Goal: Information Seeking & Learning: Learn about a topic

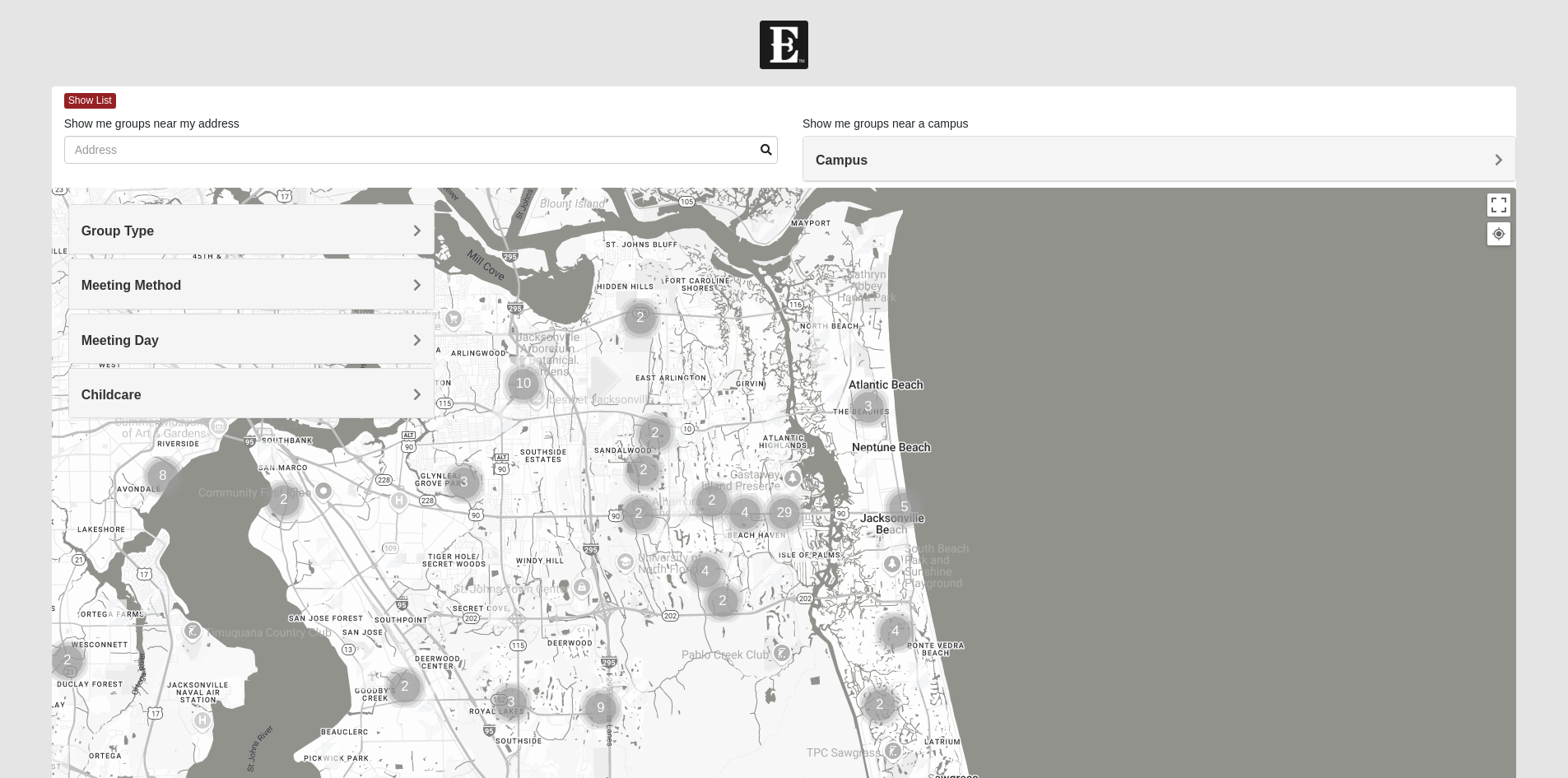
click at [155, 236] on span "Group Type" at bounding box center [118, 231] width 73 height 14
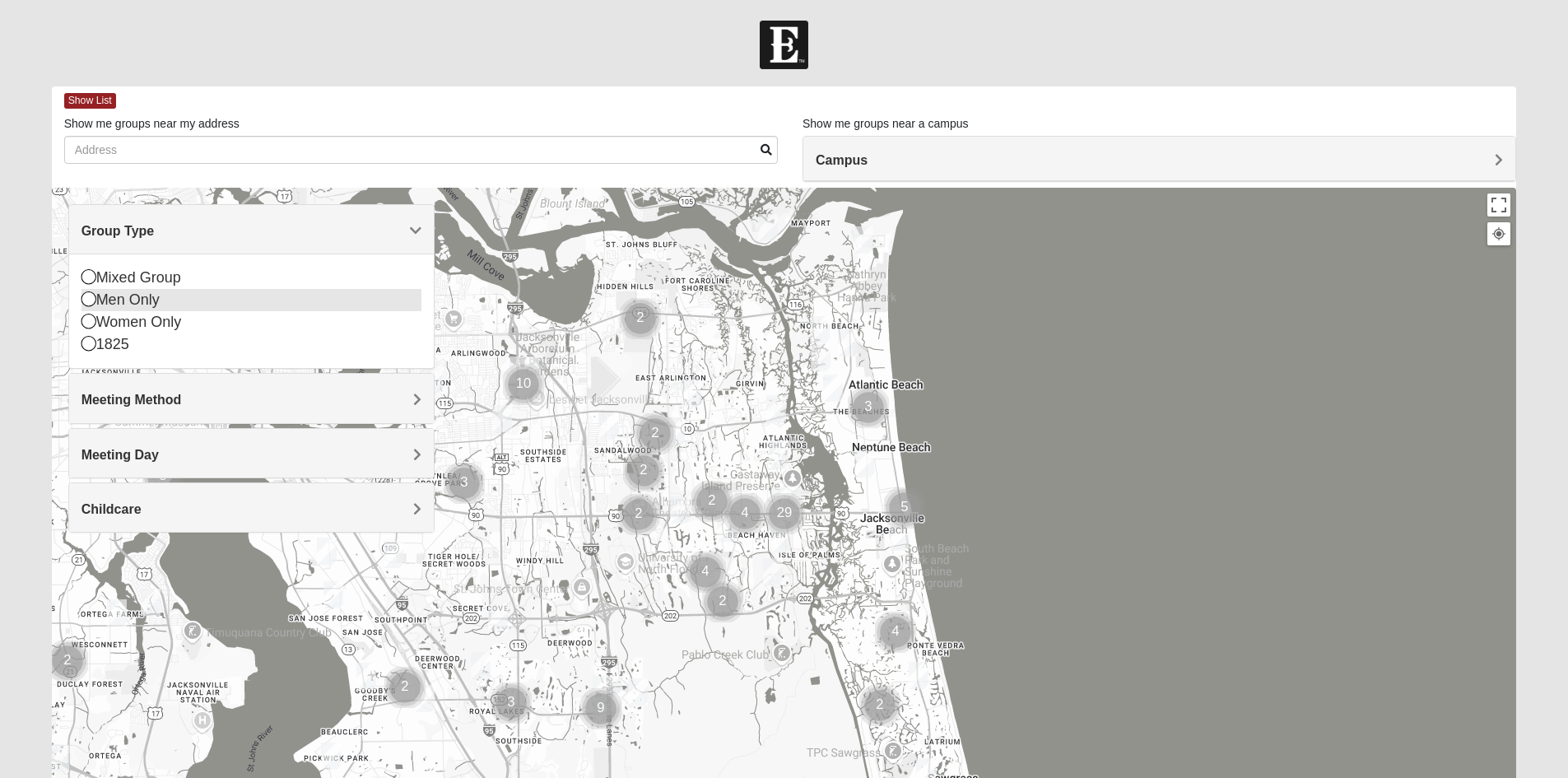
click at [139, 304] on div "Men Only" at bounding box center [251, 299] width 340 height 22
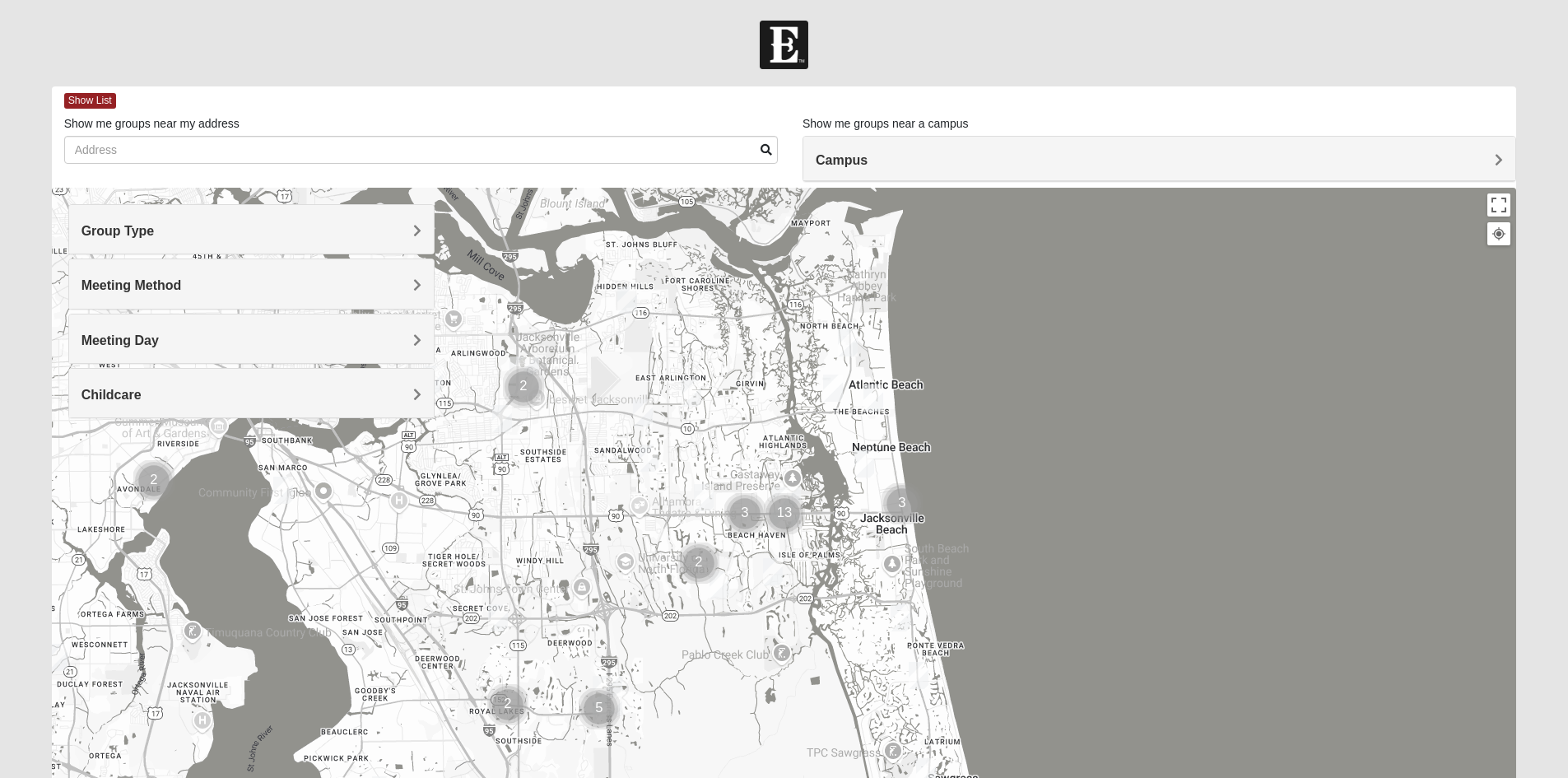
click at [182, 284] on span "Meeting Method" at bounding box center [131, 284] width 100 height 14
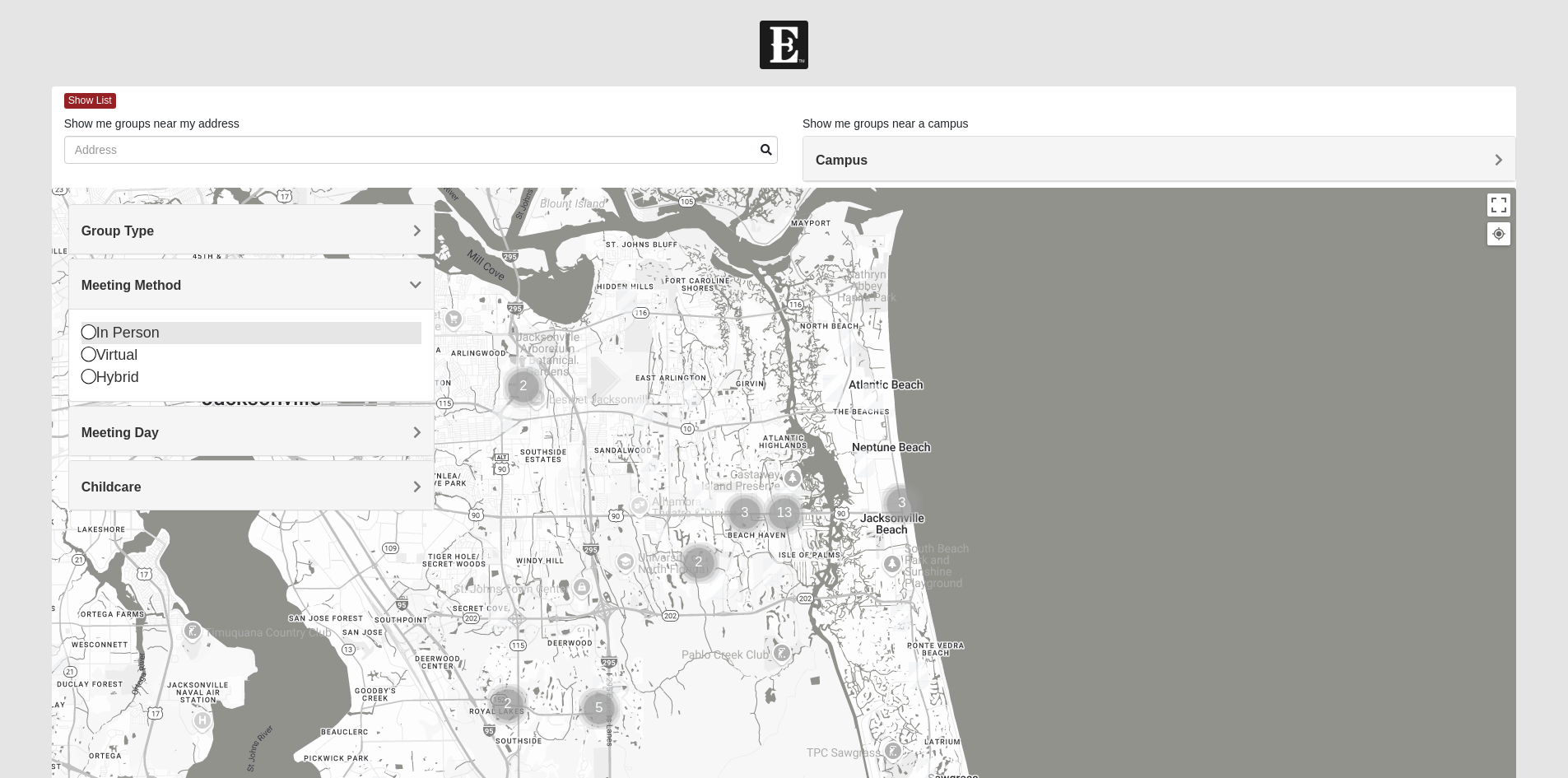
click at [88, 331] on icon at bounding box center [89, 332] width 15 height 15
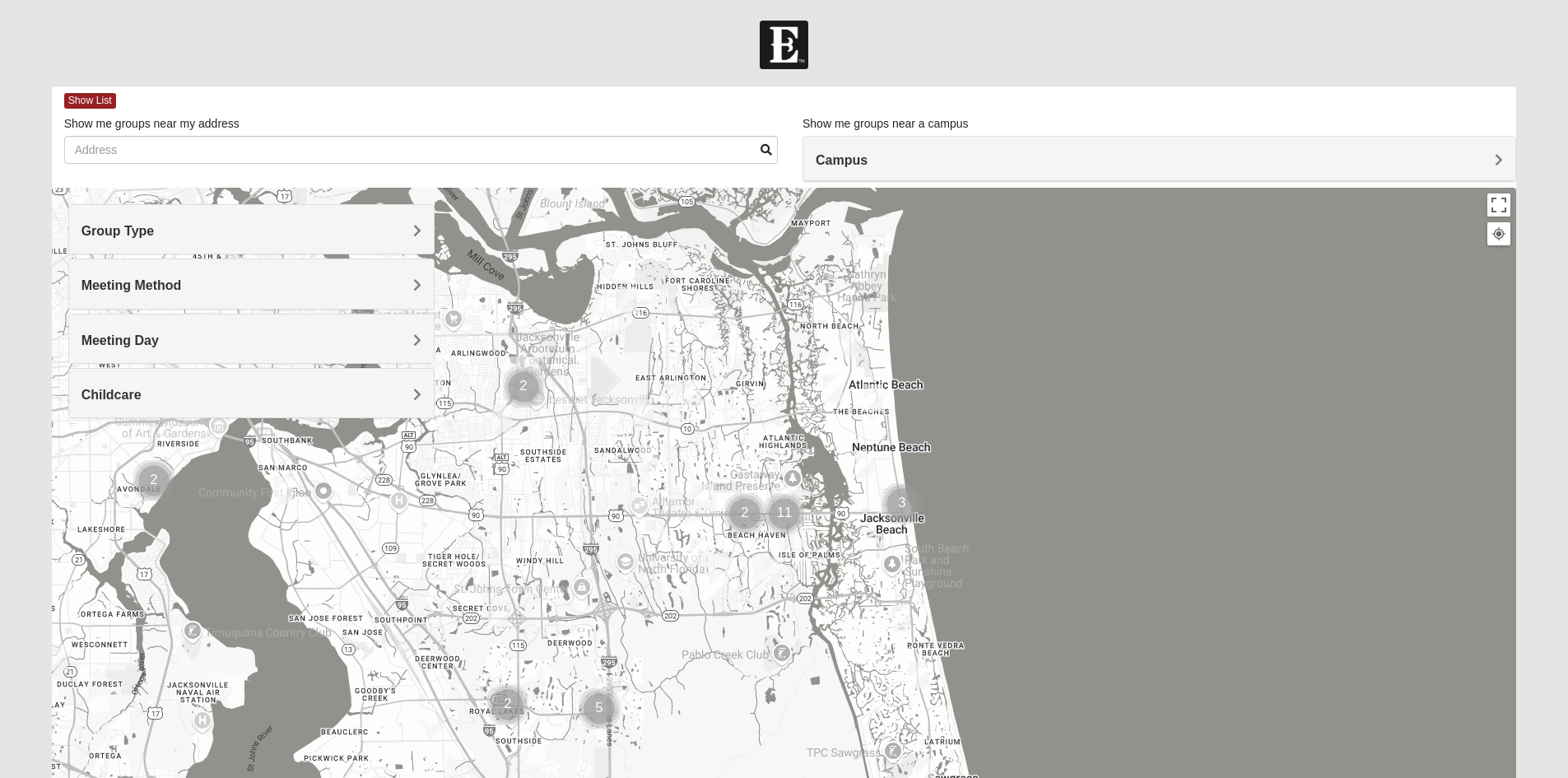
click at [392, 387] on h4 "Childcare" at bounding box center [251, 394] width 340 height 16
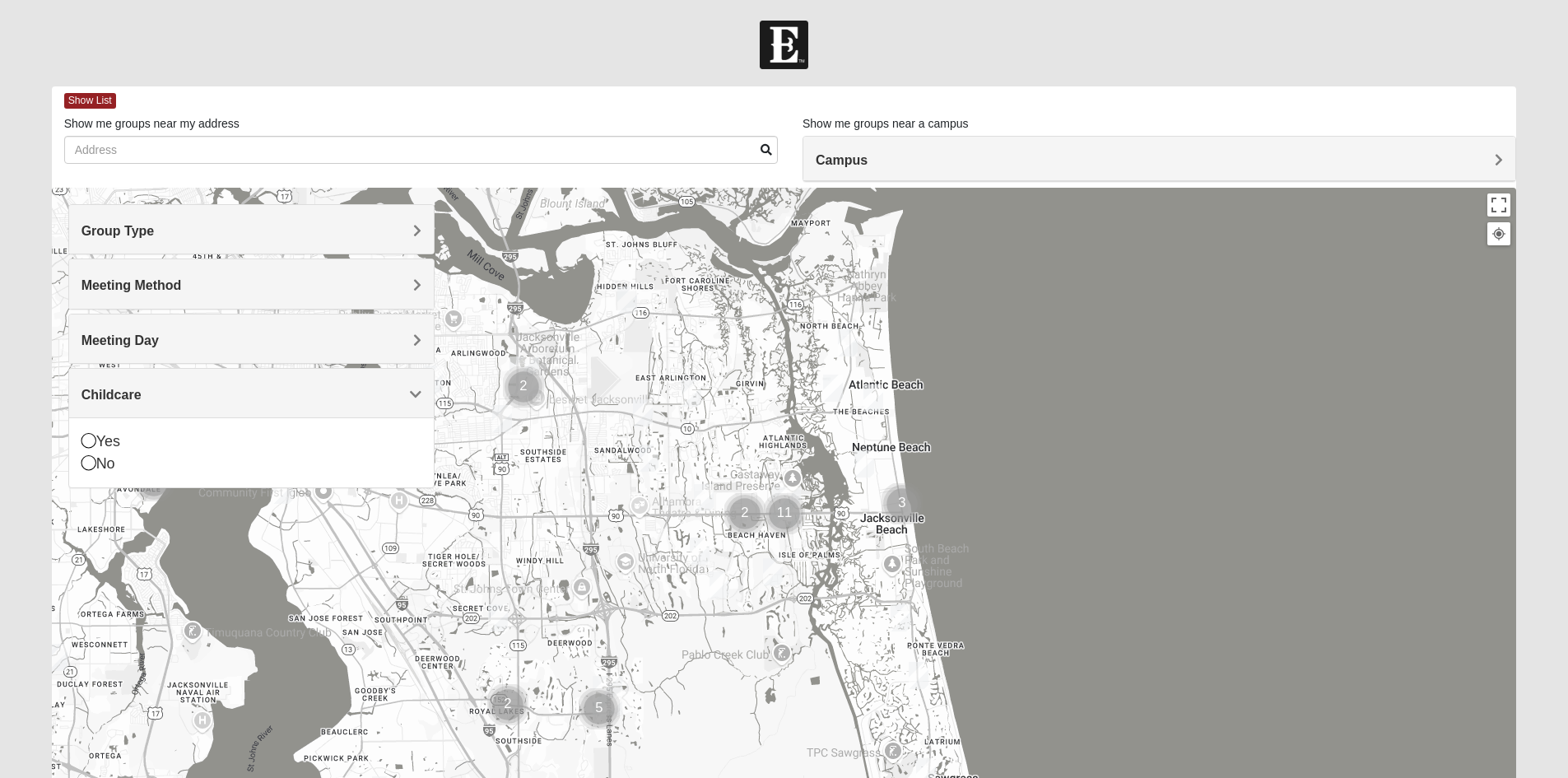
click at [392, 387] on h4 "Childcare" at bounding box center [251, 394] width 340 height 16
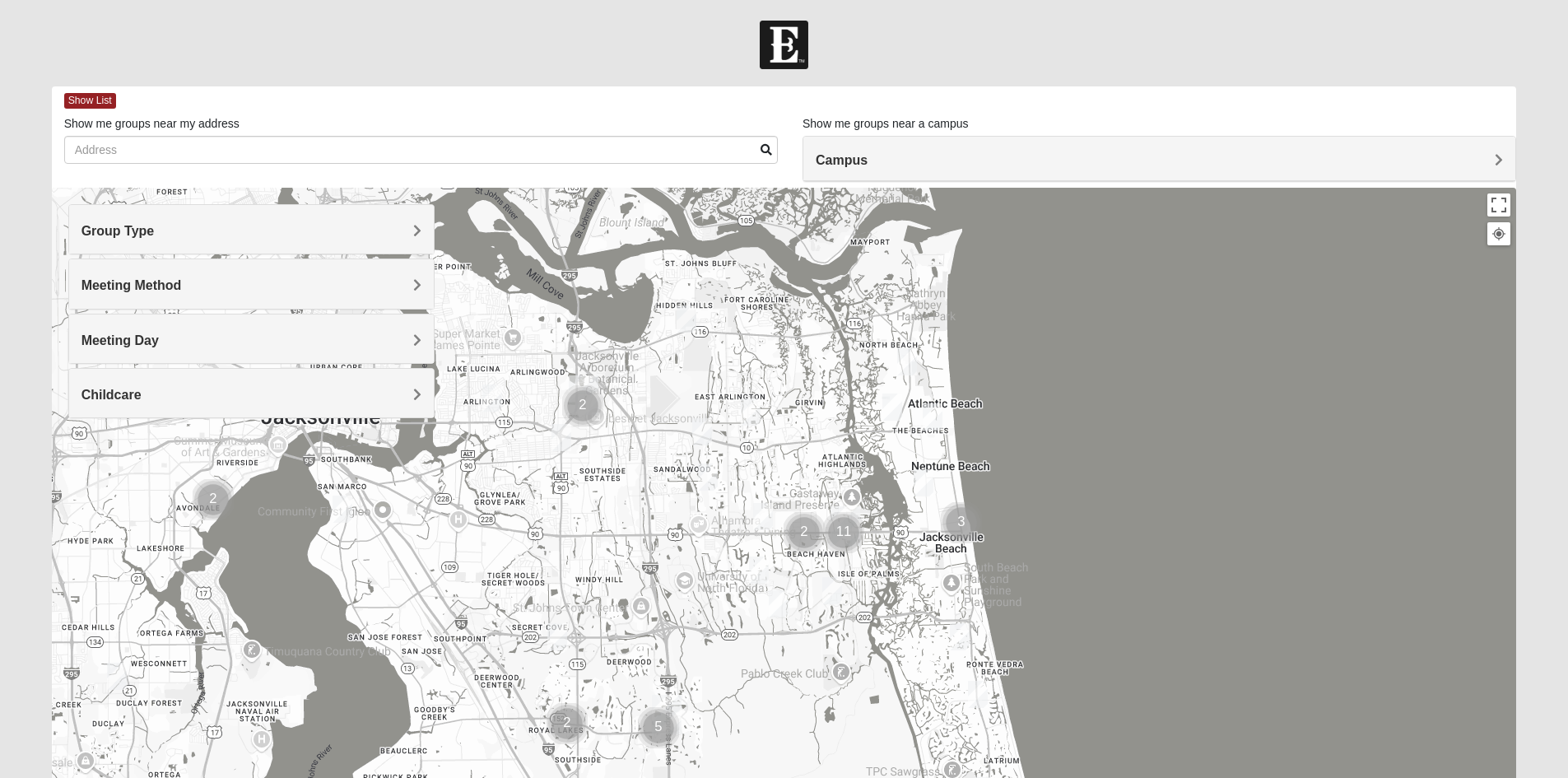
drag, startPoint x: 334, startPoint y: 488, endPoint x: 396, endPoint y: 504, distance: 64.0
click at [396, 504] on div at bounding box center [785, 517] width 1465 height 659
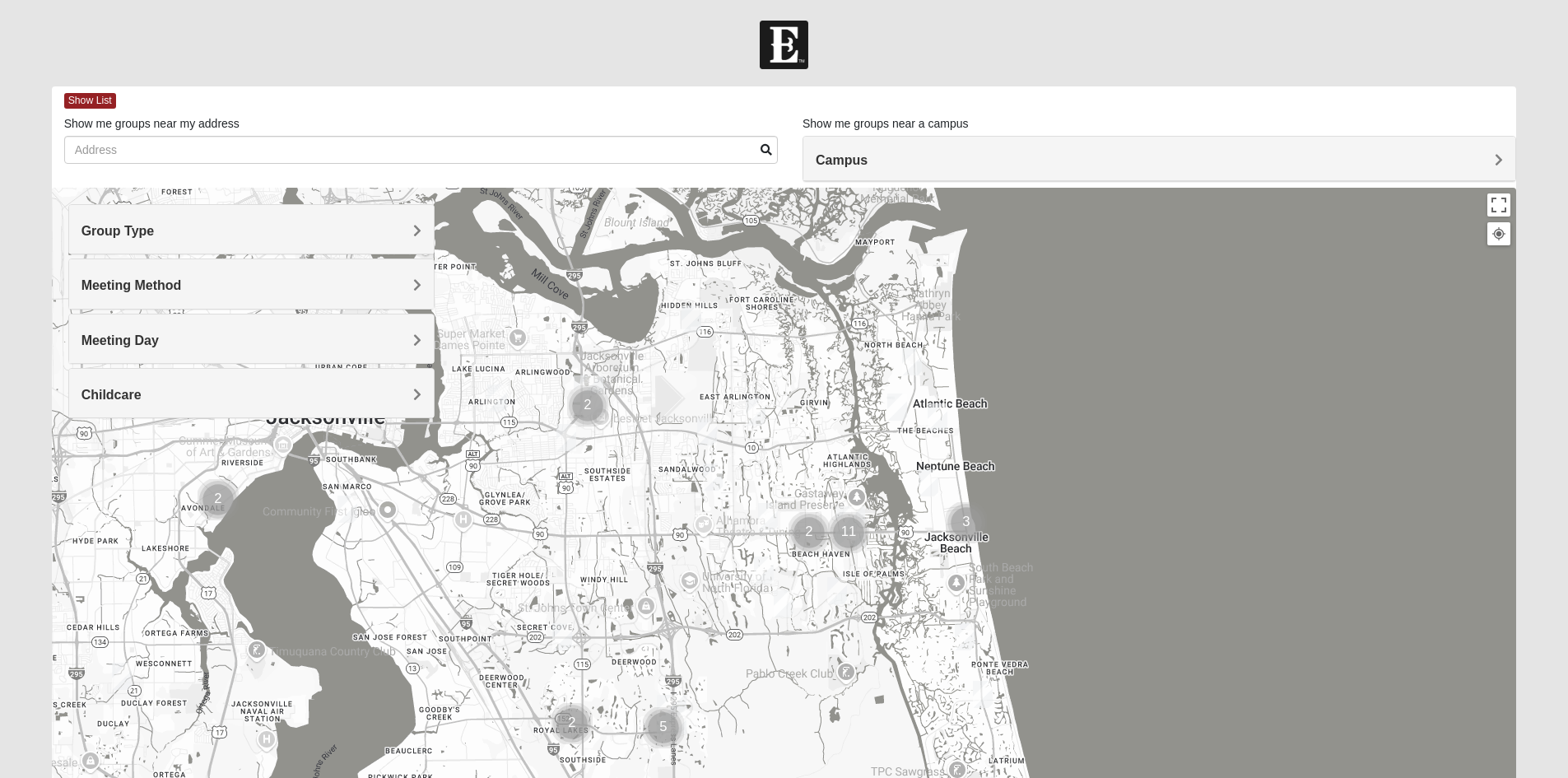
click at [431, 547] on div at bounding box center [785, 517] width 1465 height 659
click at [415, 275] on div "Meeting Method" at bounding box center [251, 284] width 365 height 49
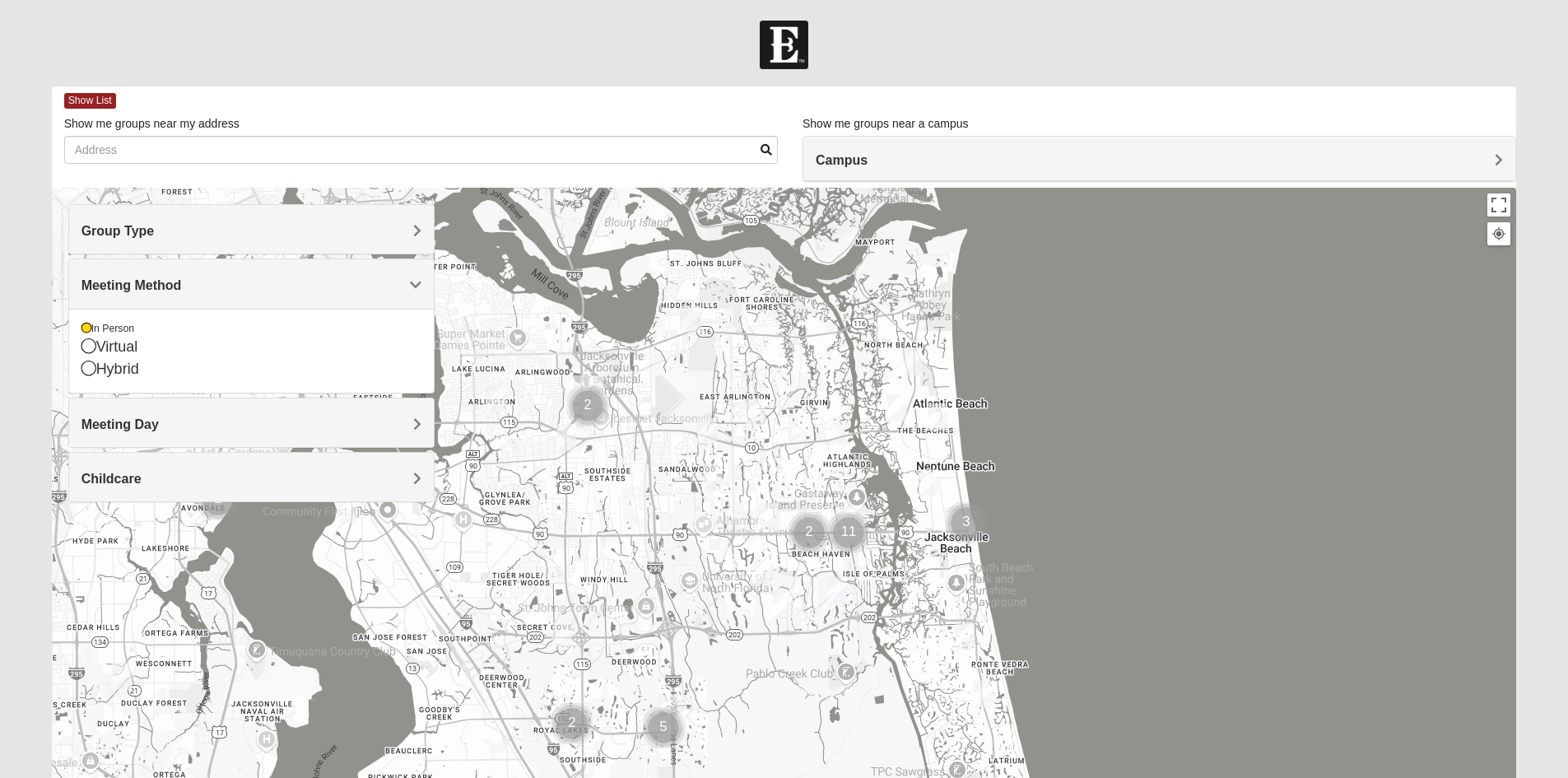
click at [415, 275] on div "Meeting Method" at bounding box center [251, 284] width 365 height 49
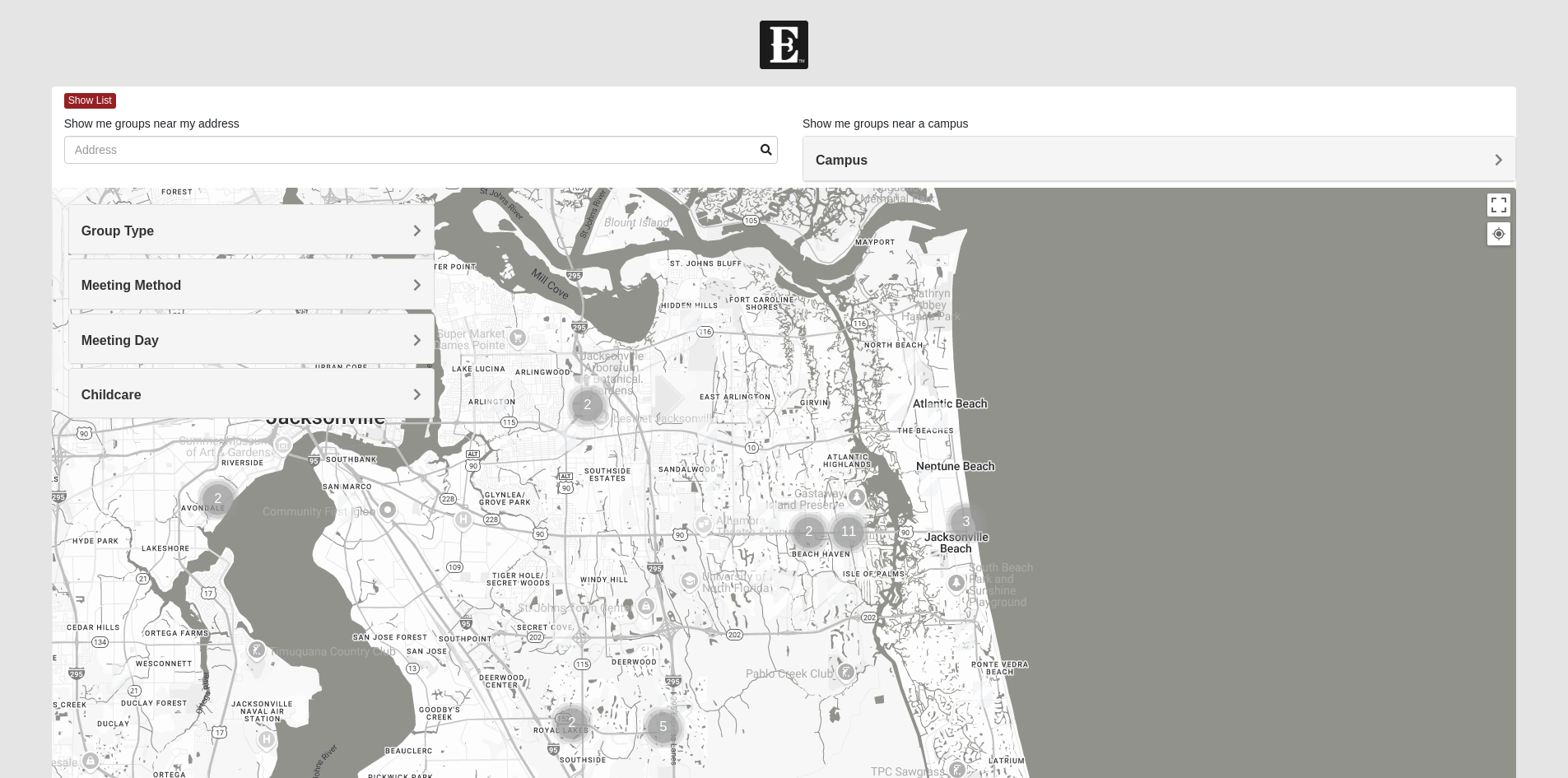
click at [155, 230] on span "Group Type" at bounding box center [118, 231] width 73 height 14
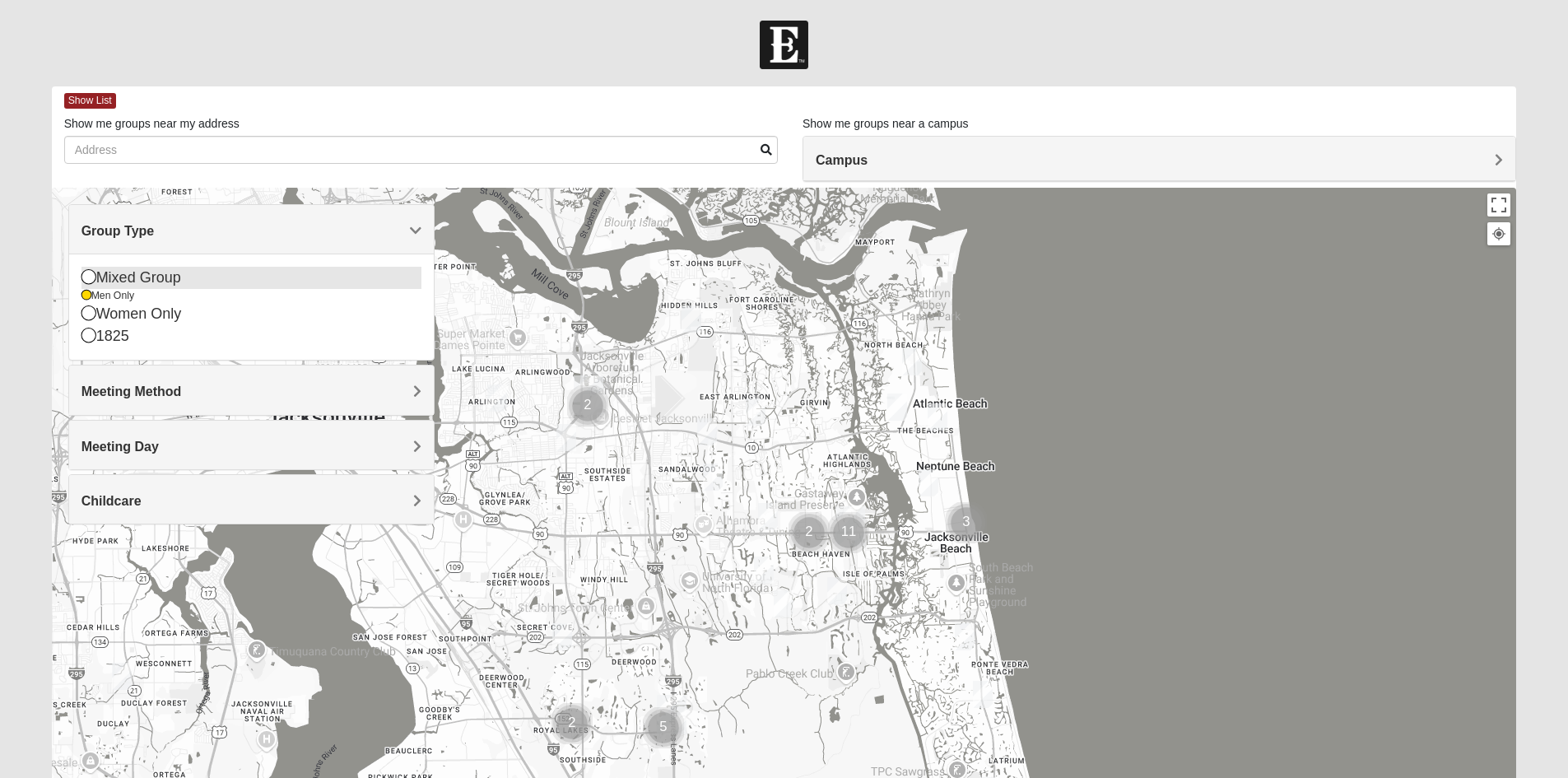
click at [86, 277] on icon at bounding box center [89, 276] width 15 height 15
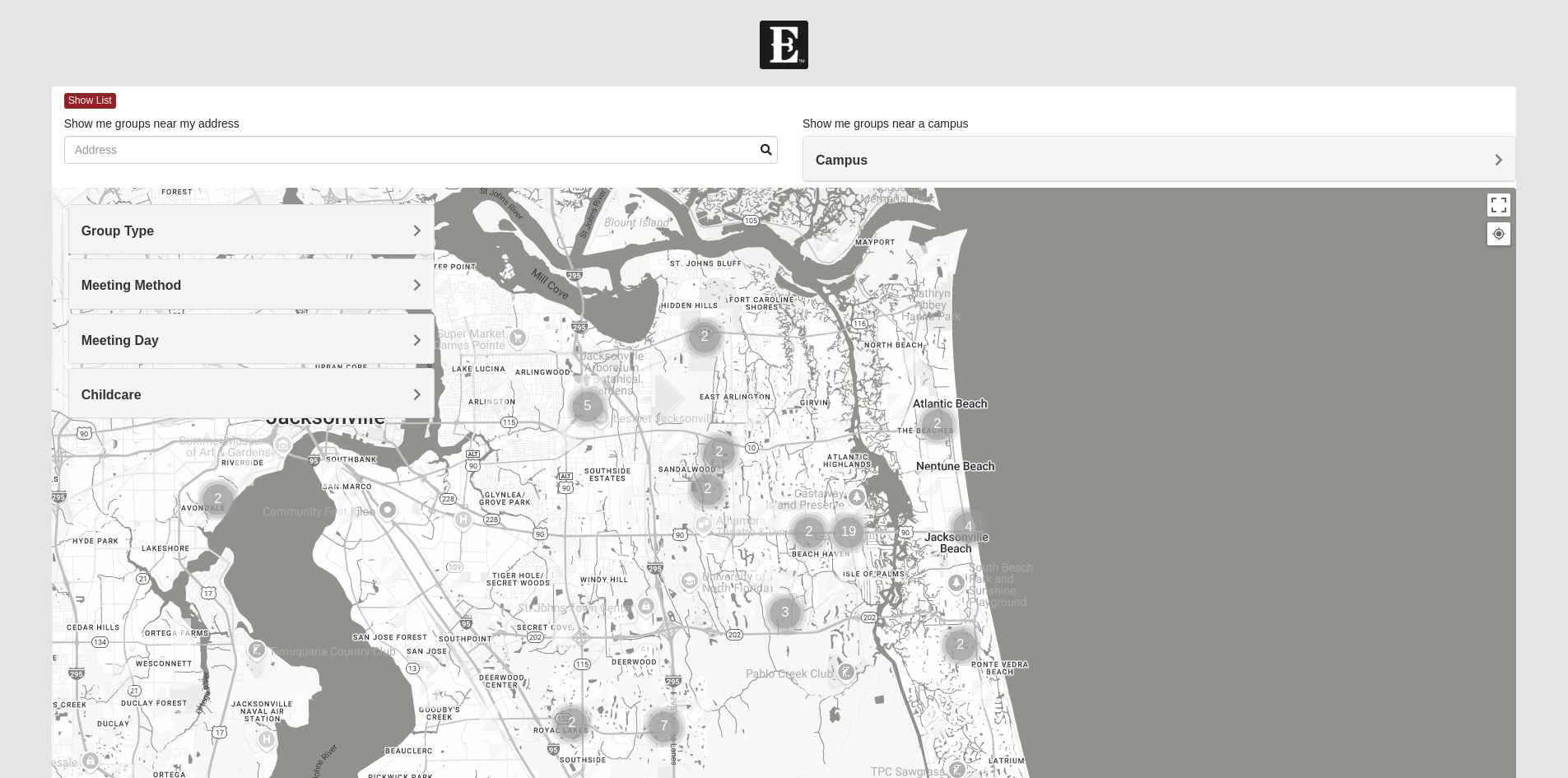
click at [340, 508] on img "Mens Enriquez 32207" at bounding box center [348, 508] width 20 height 27
click at [256, 464] on span "Learn More" at bounding box center [251, 472] width 69 height 17
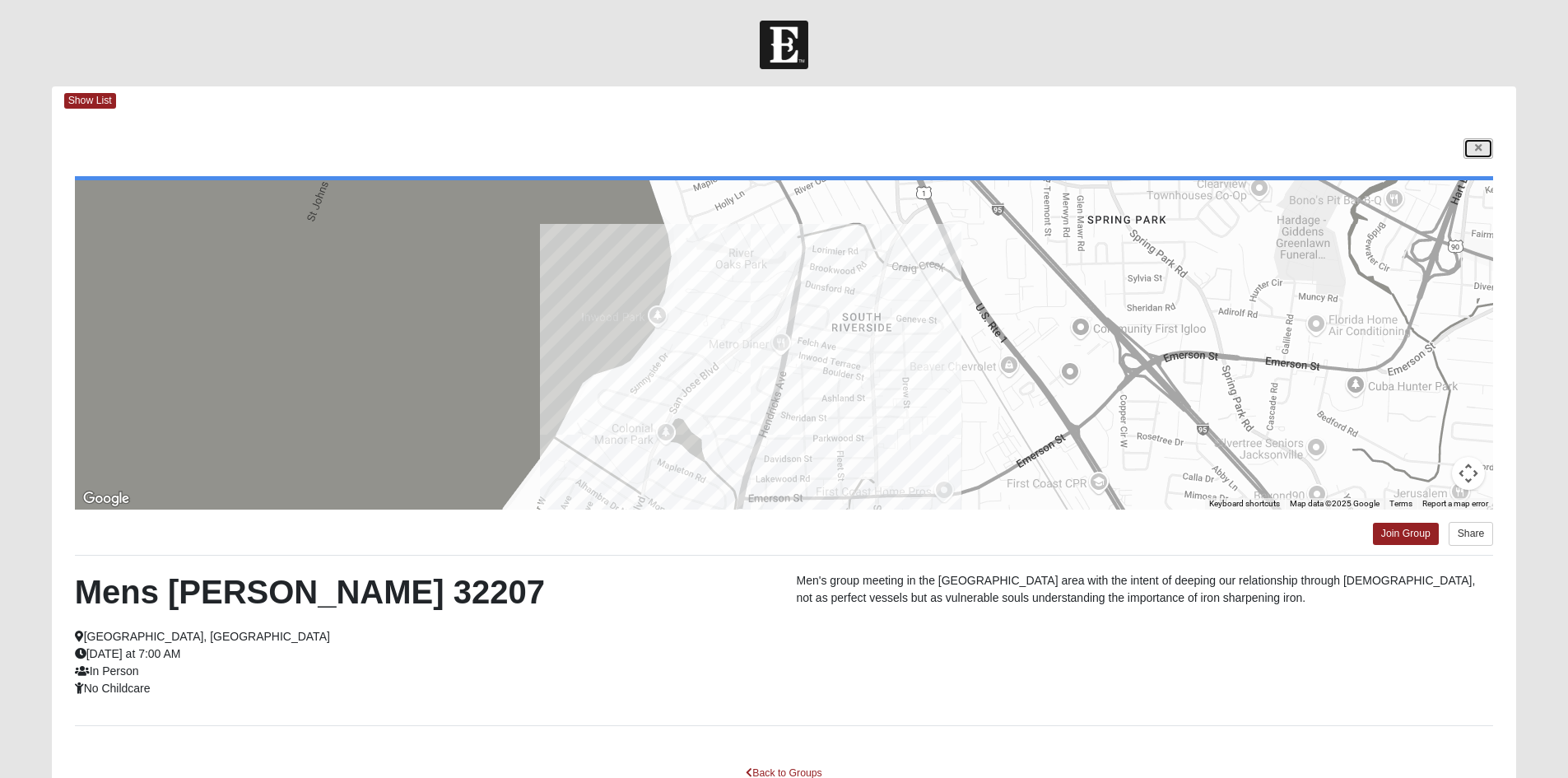
click at [1470, 146] on link at bounding box center [1478, 148] width 30 height 21
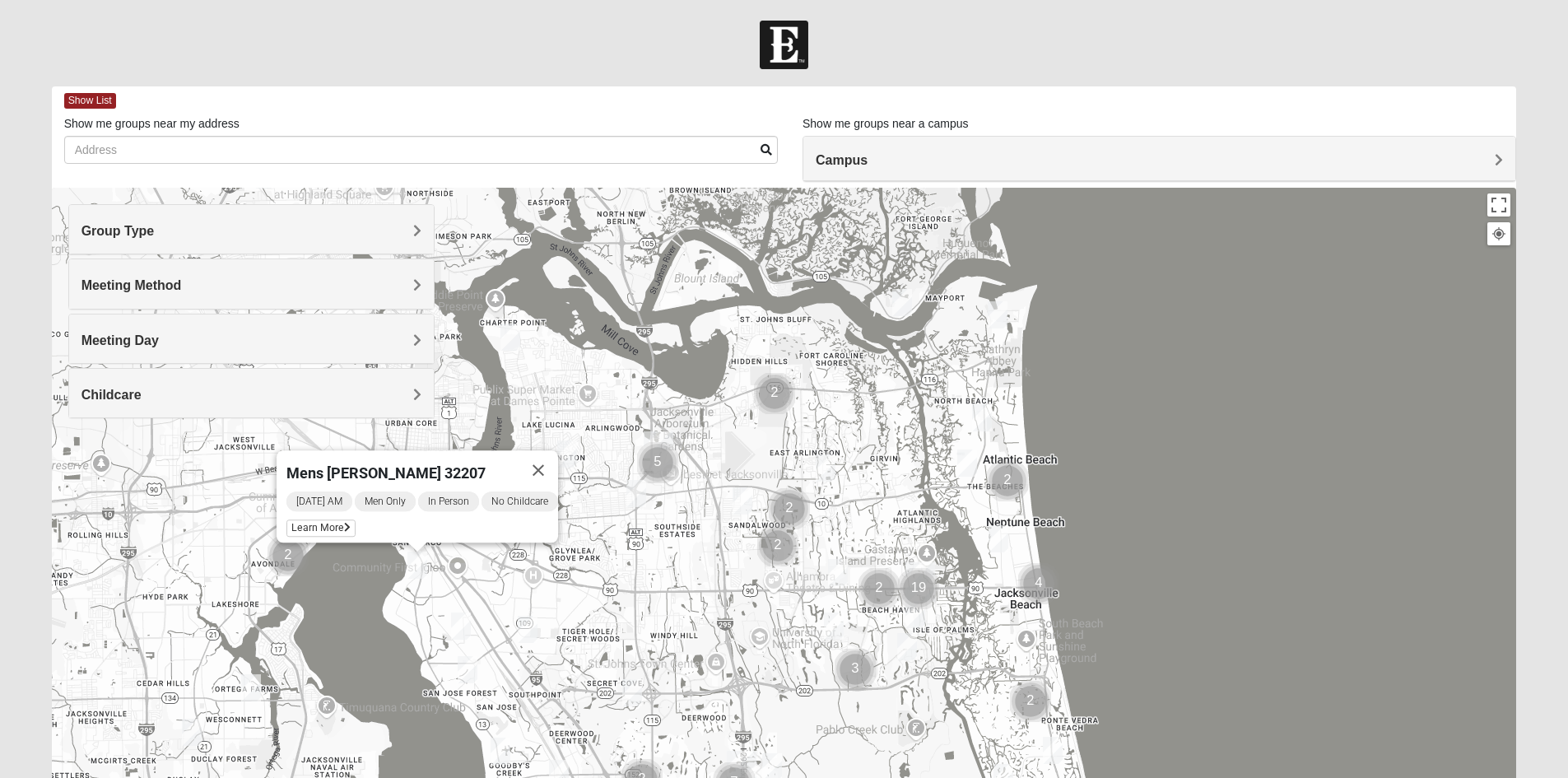
drag, startPoint x: 543, startPoint y: 512, endPoint x: 620, endPoint y: 576, distance: 100.1
click at [620, 576] on div "Mens [PERSON_NAME] 32207 [DATE] AM Men Only In Person No Childcare Learn More" at bounding box center [785, 517] width 1465 height 659
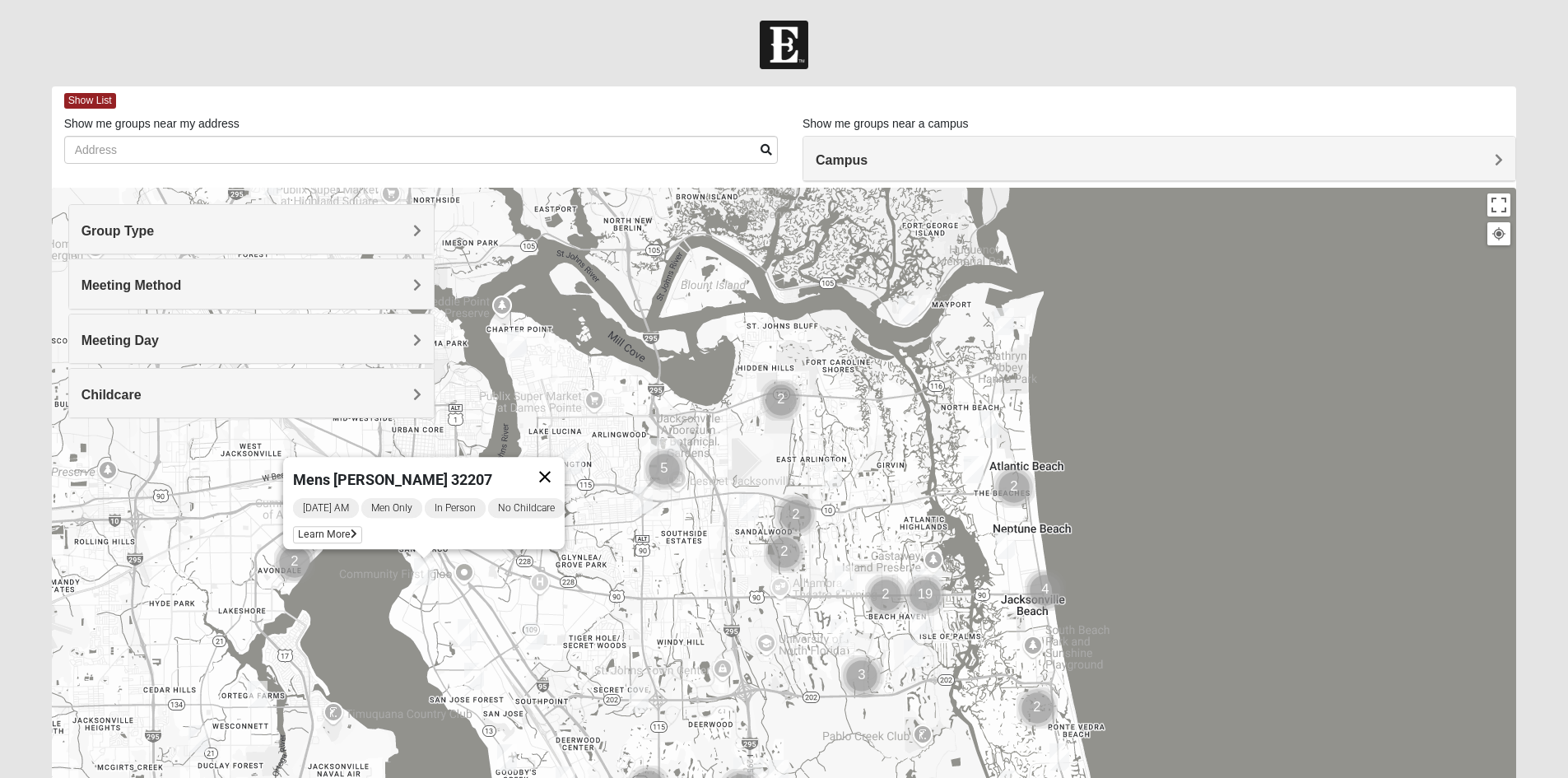
click at [555, 457] on button "Close" at bounding box center [545, 477] width 40 height 40
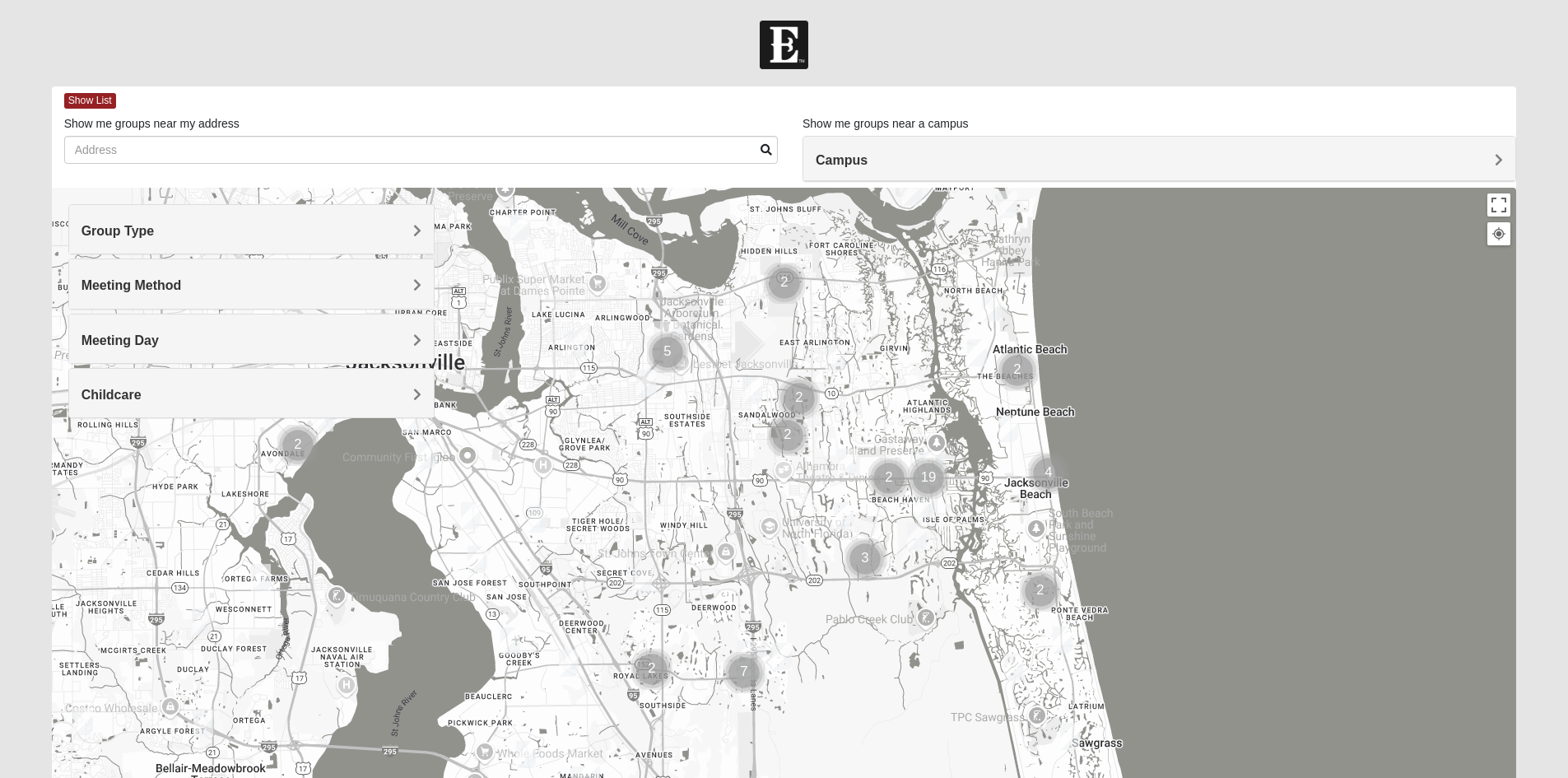
drag, startPoint x: 515, startPoint y: 610, endPoint x: 521, endPoint y: 484, distance: 126.1
click at [521, 484] on div at bounding box center [785, 517] width 1465 height 659
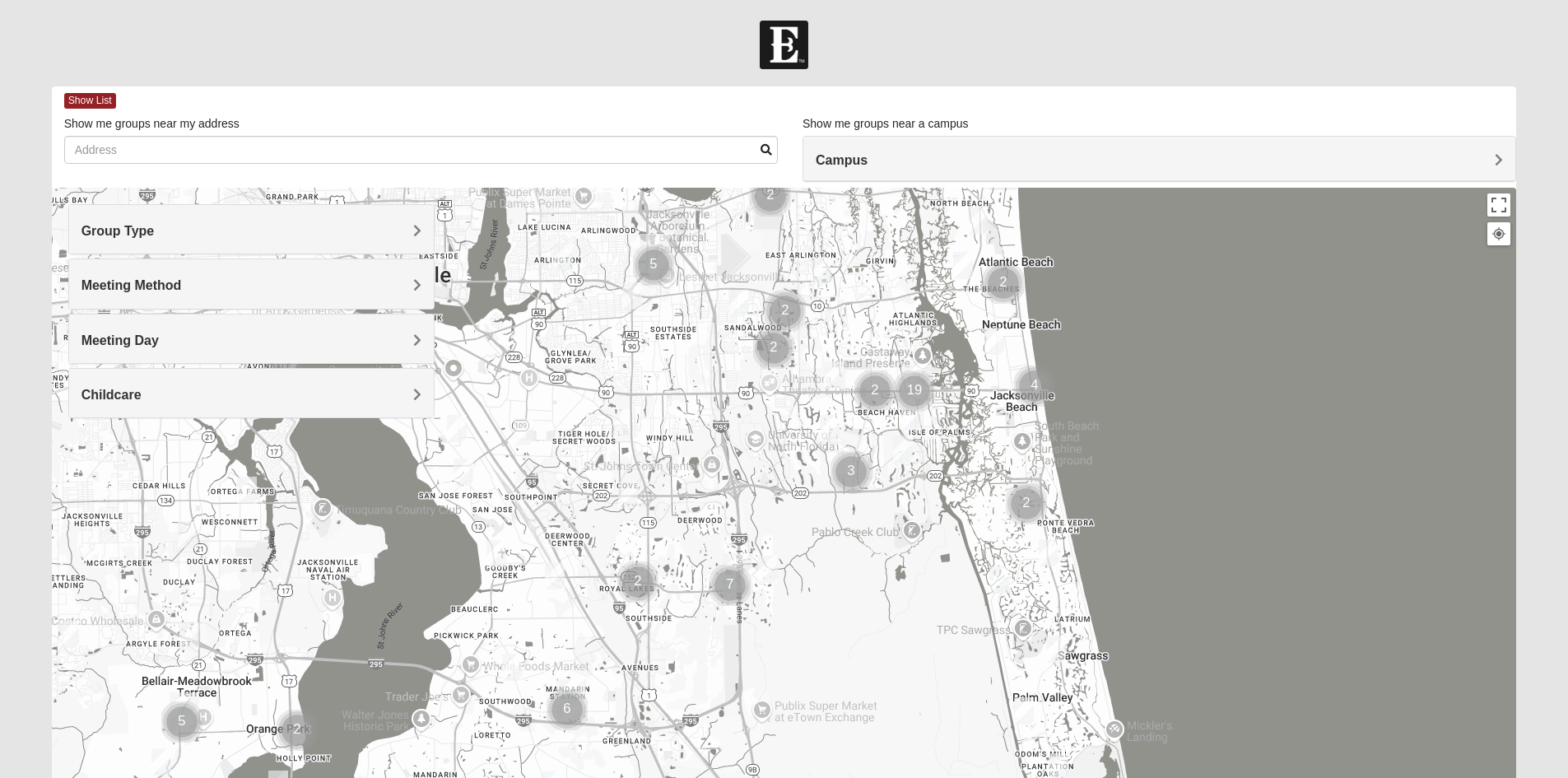
drag, startPoint x: 469, startPoint y: 670, endPoint x: 444, endPoint y: 537, distance: 135.3
click at [444, 537] on div at bounding box center [785, 517] width 1465 height 659
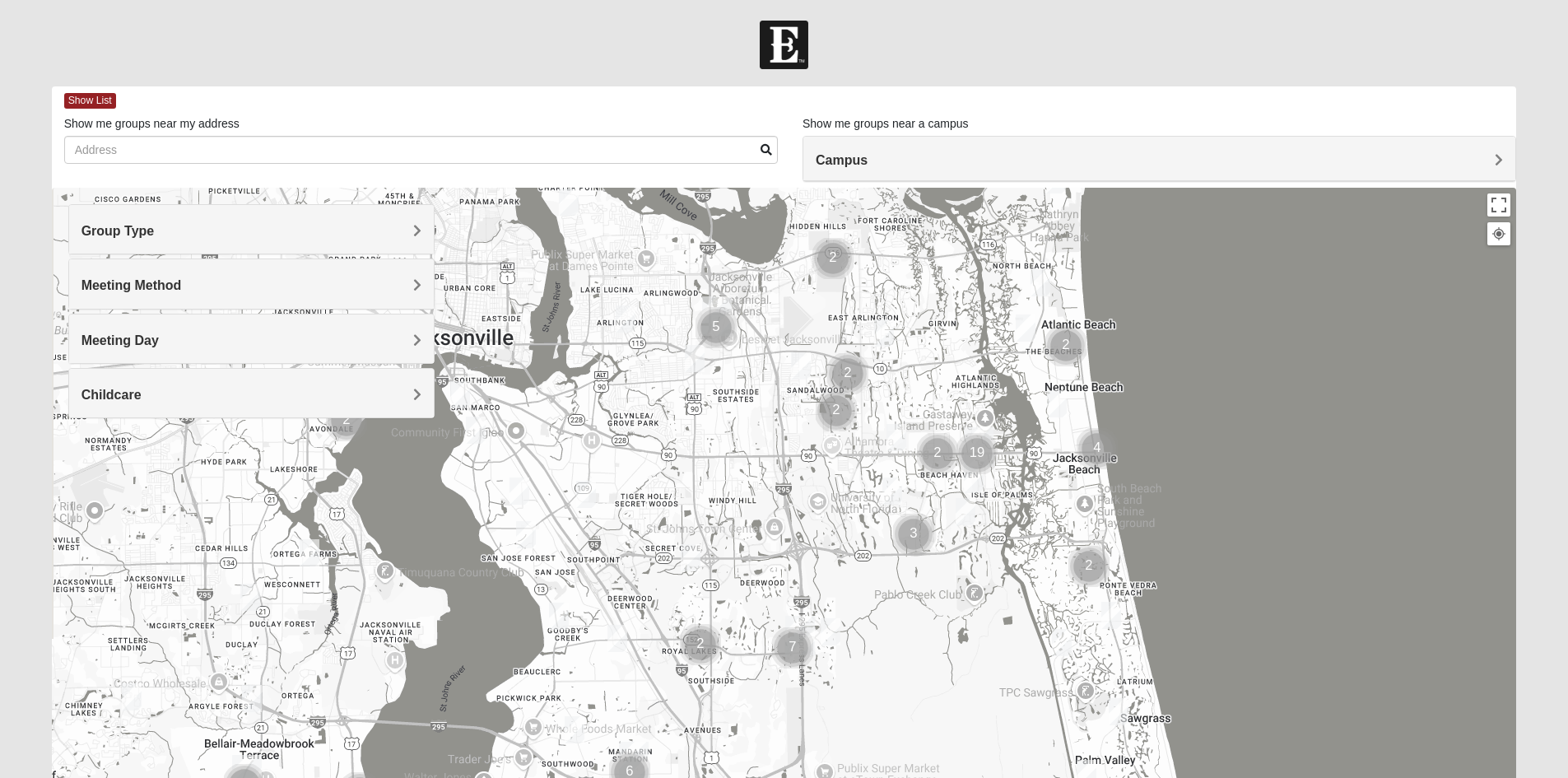
drag, startPoint x: 493, startPoint y: 552, endPoint x: 567, endPoint y: 669, distance: 138.4
click at [567, 669] on div at bounding box center [785, 517] width 1465 height 659
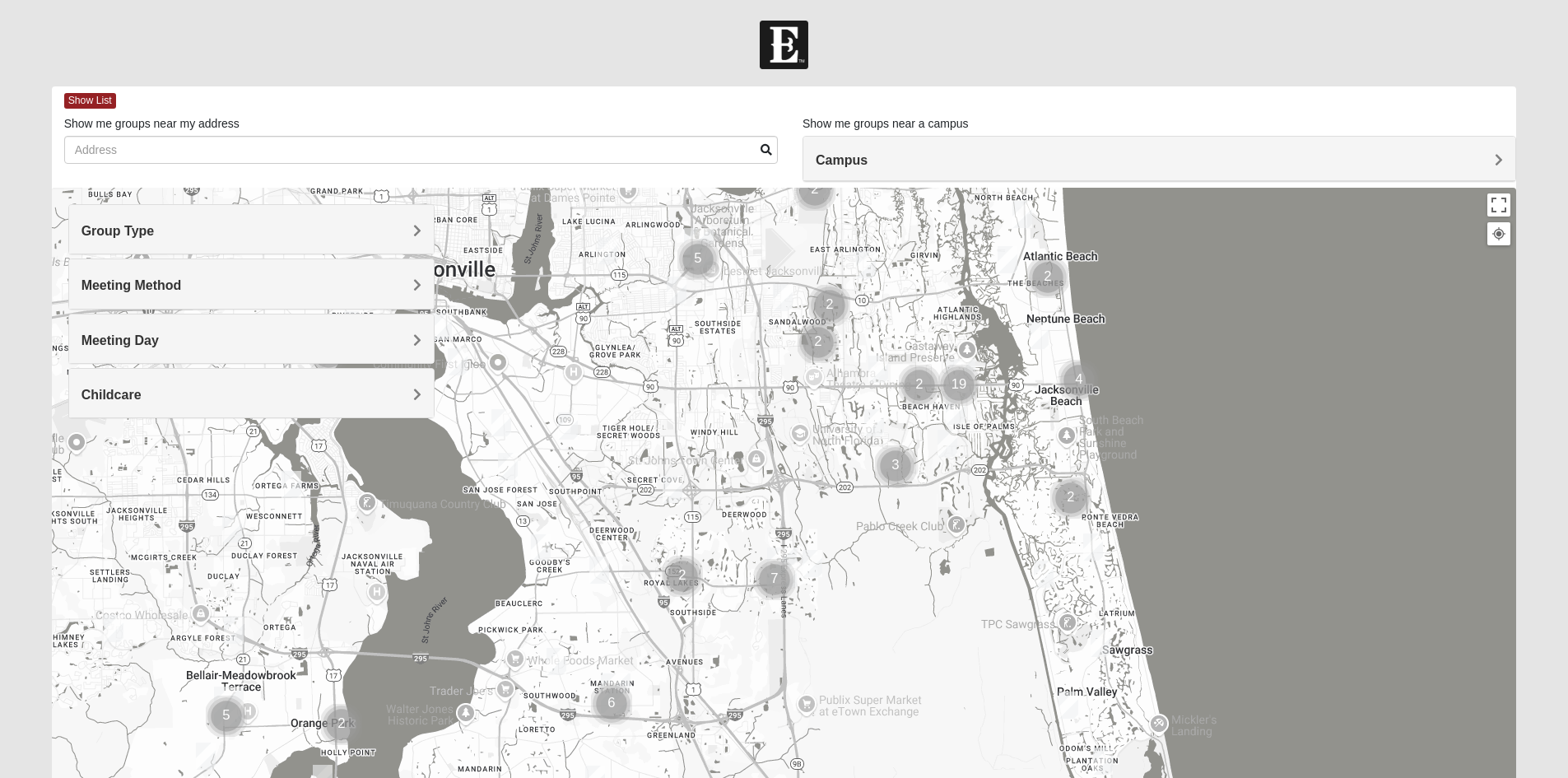
drag, startPoint x: 1186, startPoint y: 563, endPoint x: 1143, endPoint y: 455, distance: 116.2
click at [1143, 455] on div at bounding box center [785, 517] width 1465 height 659
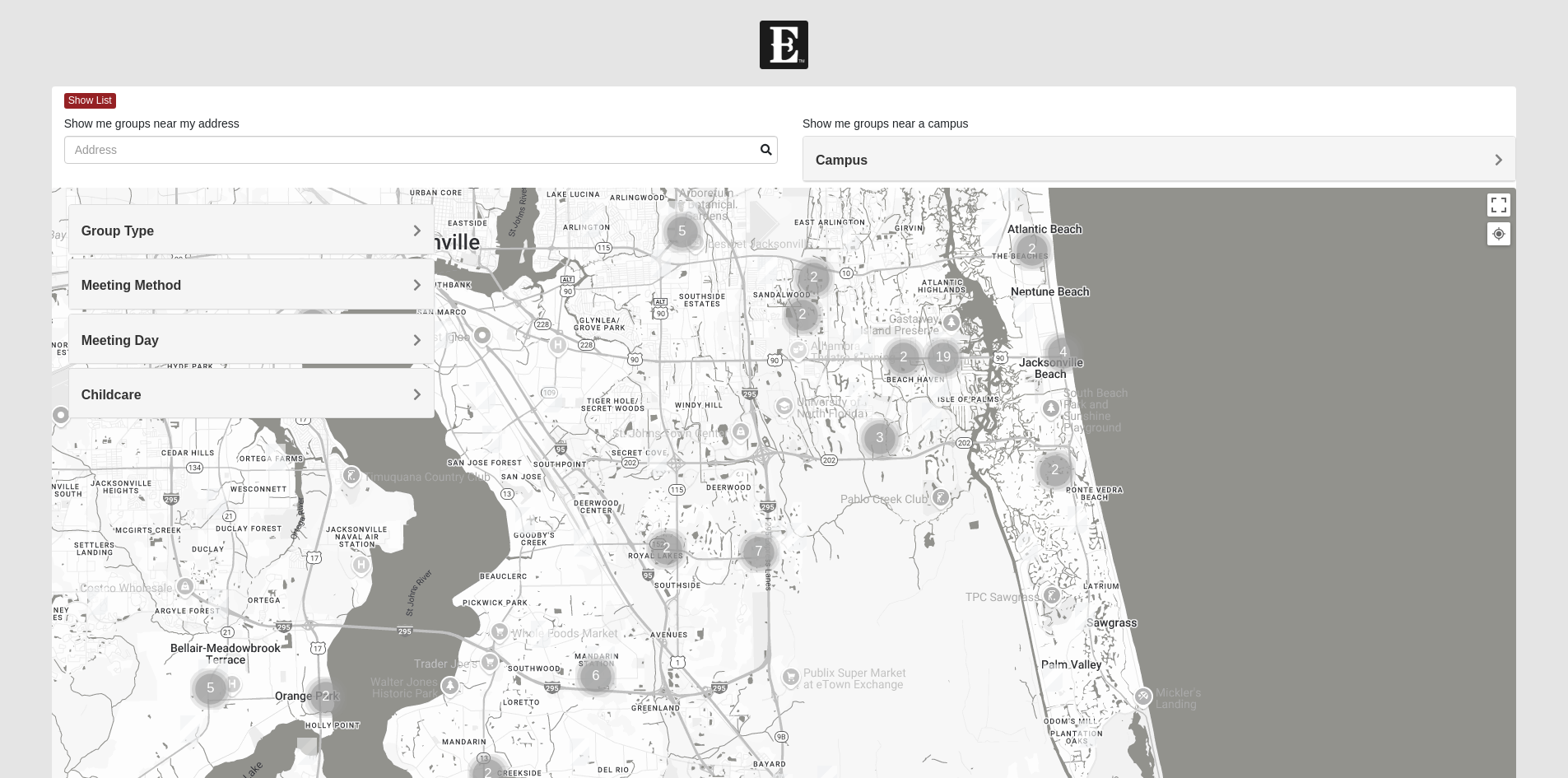
drag, startPoint x: 1008, startPoint y: 521, endPoint x: 1022, endPoint y: 570, distance: 51.0
click at [1022, 570] on div at bounding box center [785, 517] width 1465 height 659
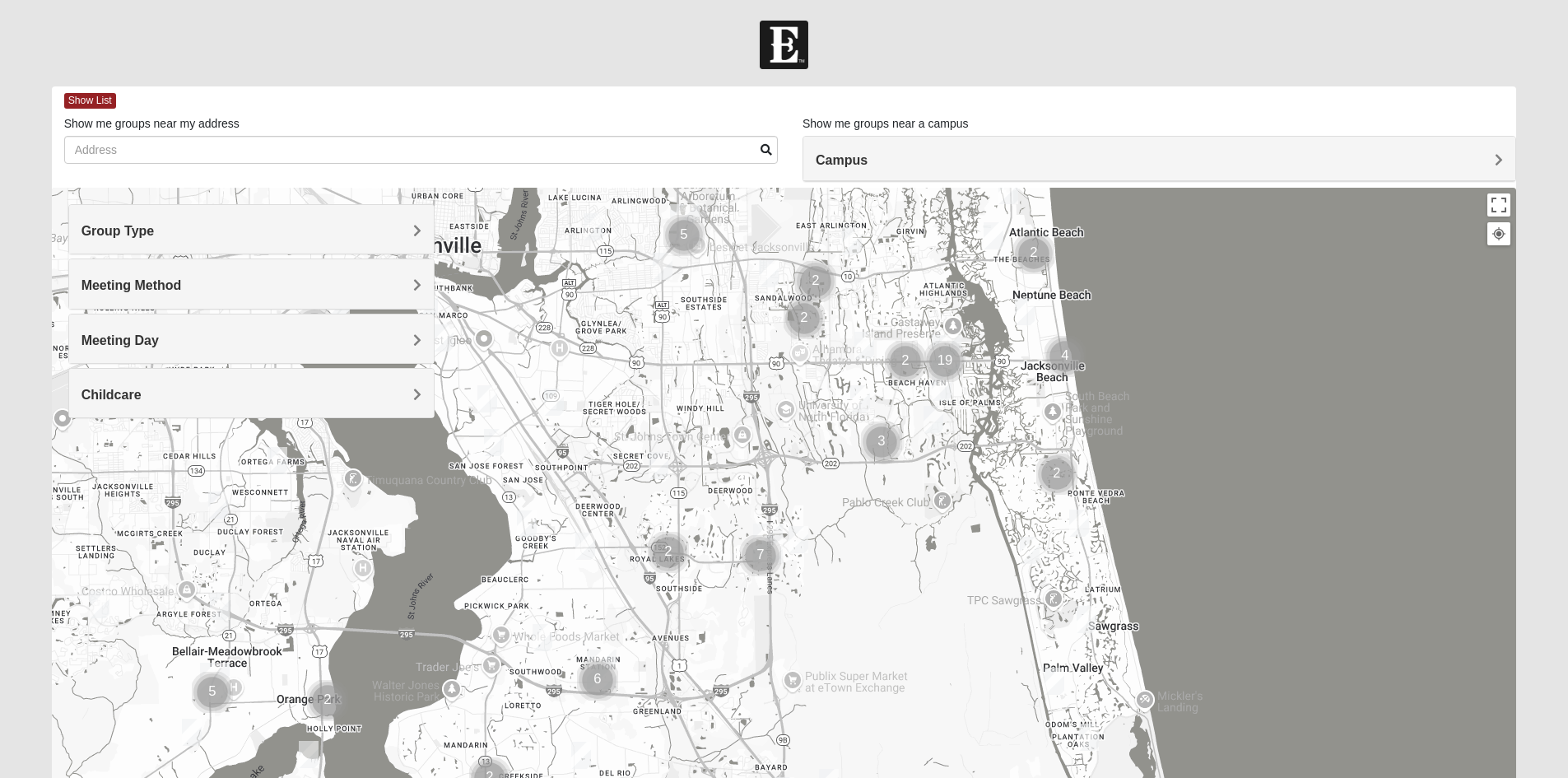
click at [937, 357] on img "Cluster of 19 groups" at bounding box center [945, 362] width 41 height 41
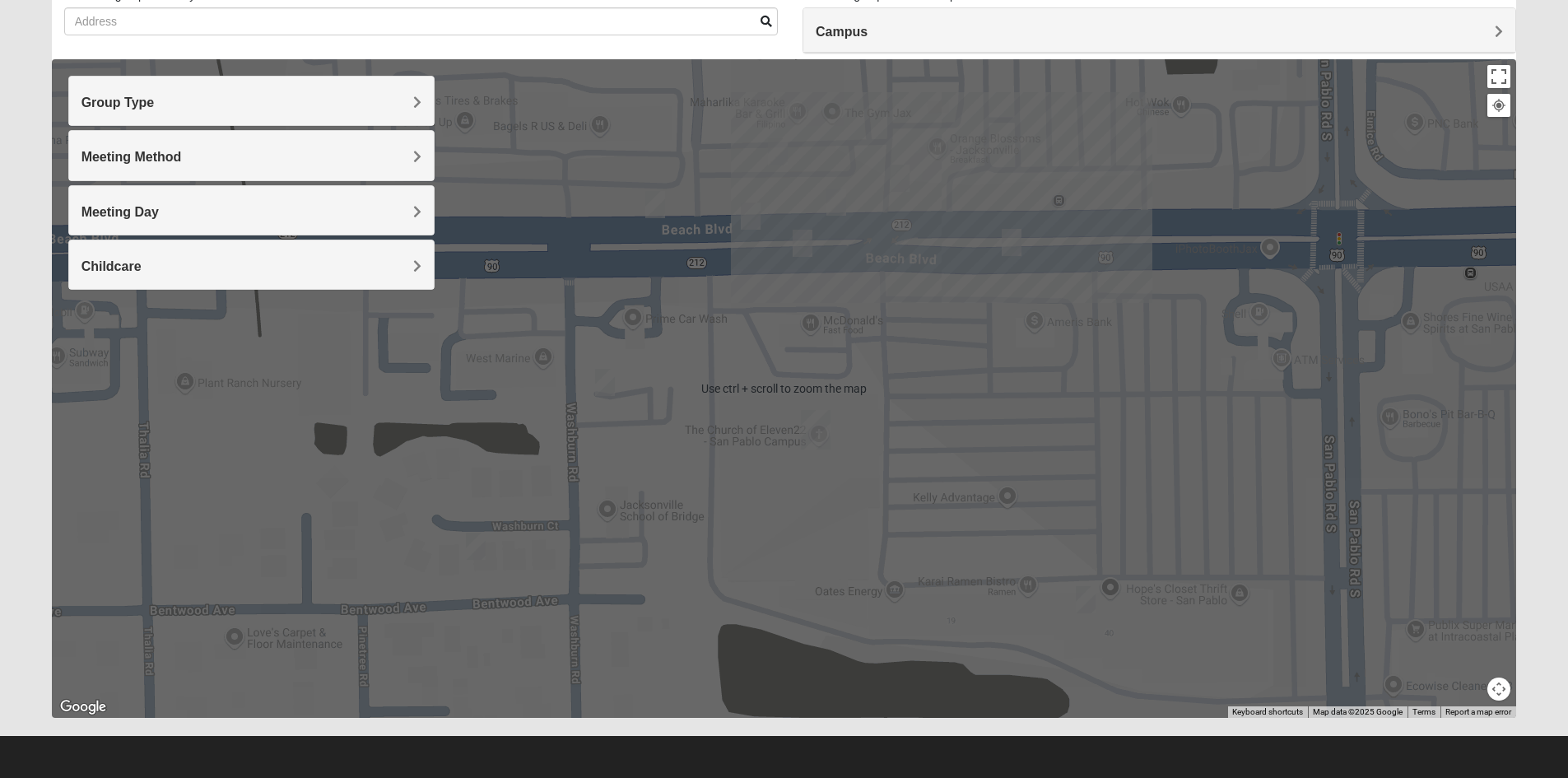
scroll to position [46, 0]
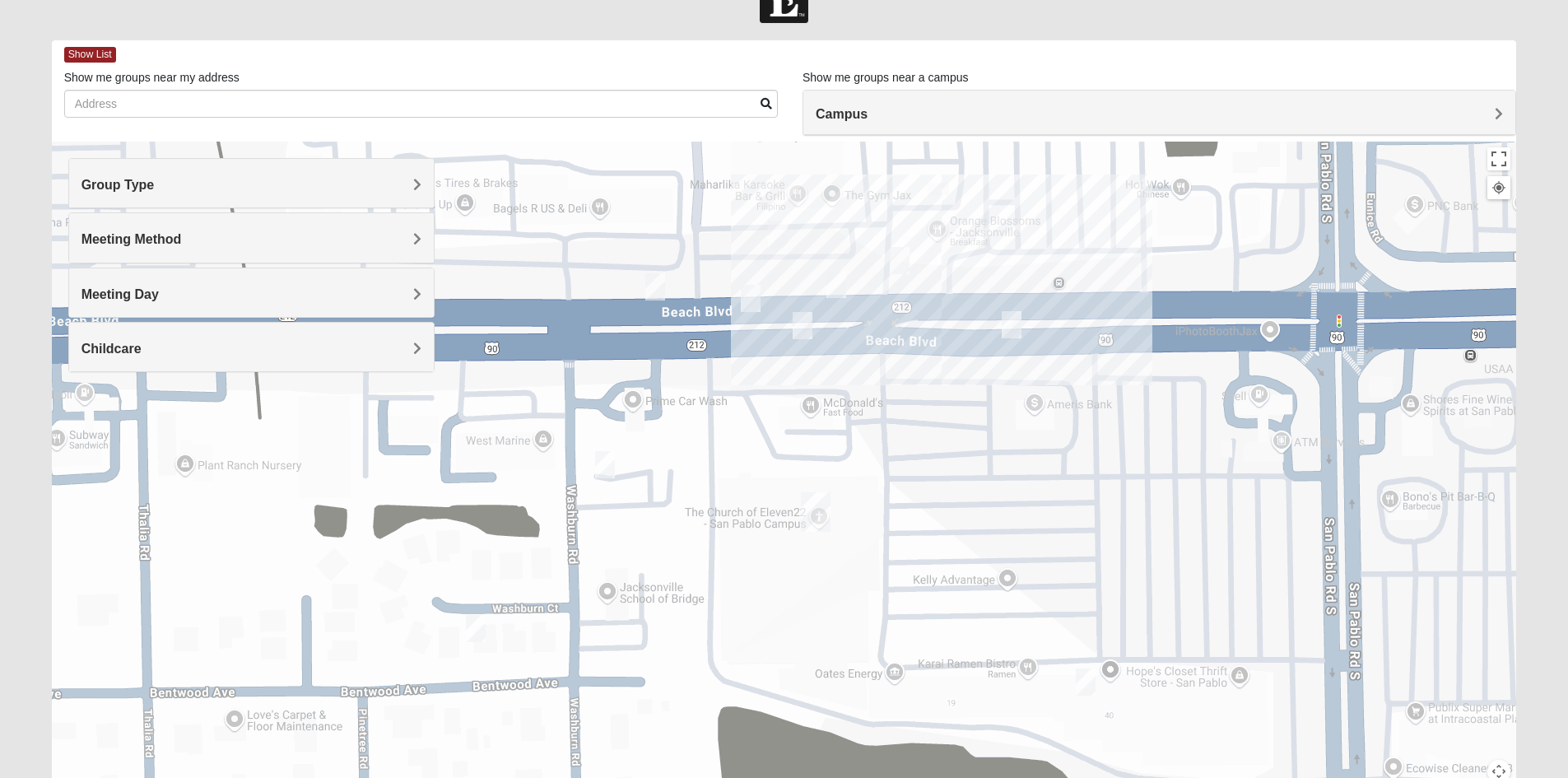
click at [606, 470] on img "Mens Proctor 32250" at bounding box center [605, 464] width 20 height 27
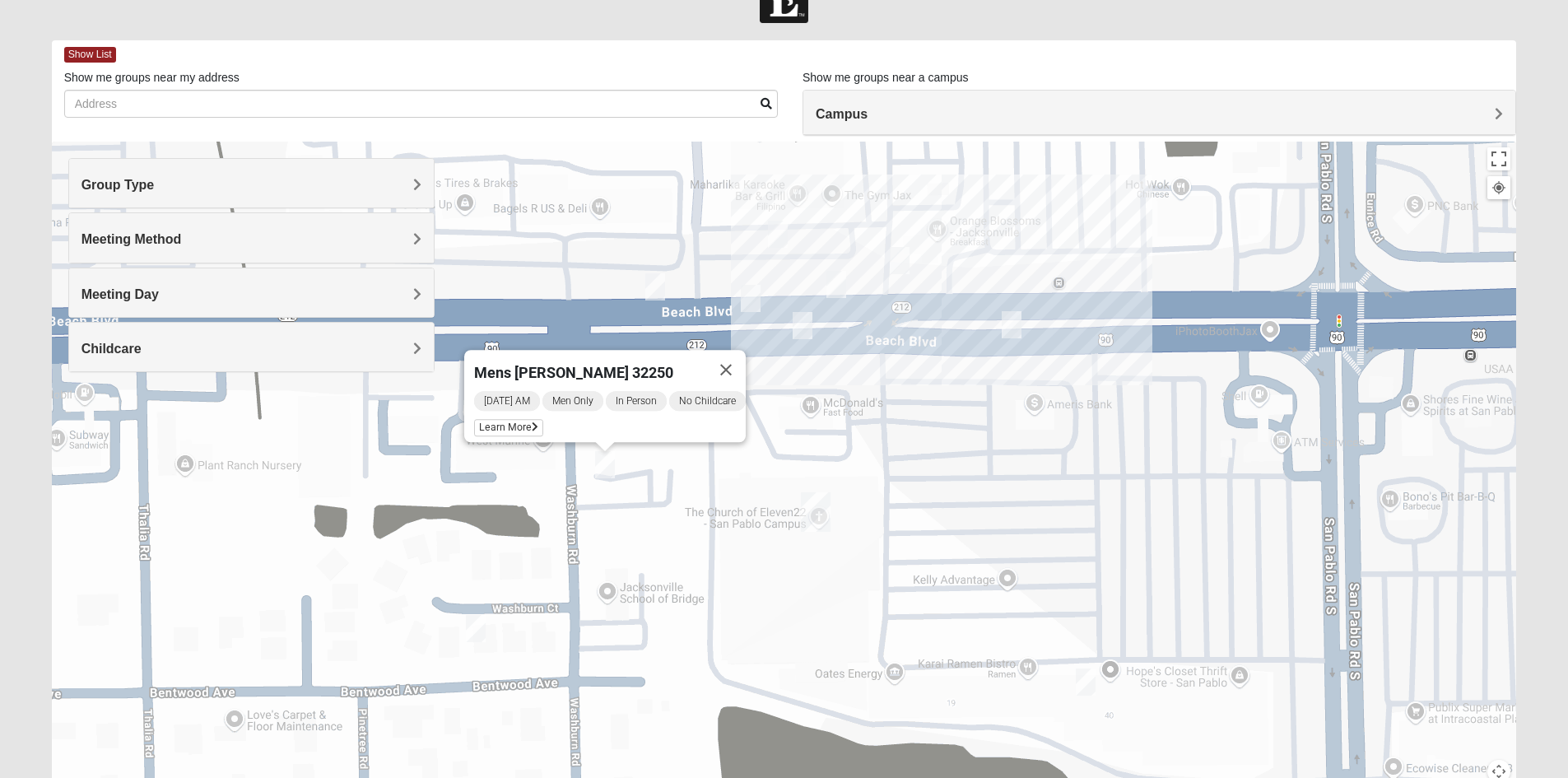
click at [657, 290] on img "Mens Hartley/Vail 32250" at bounding box center [655, 286] width 20 height 27
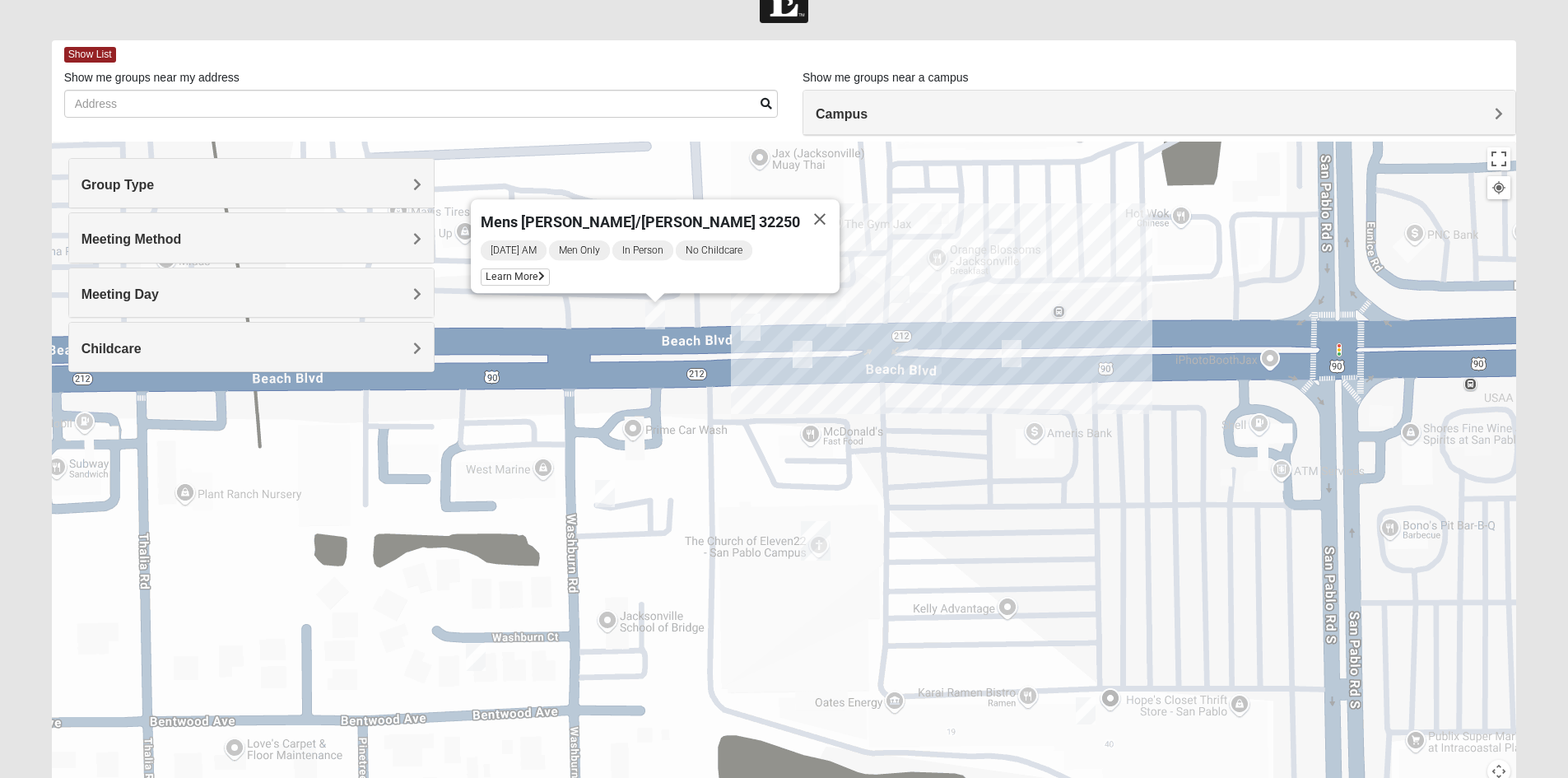
click at [754, 332] on img "On Campus Mens Smith 32250" at bounding box center [751, 327] width 20 height 27
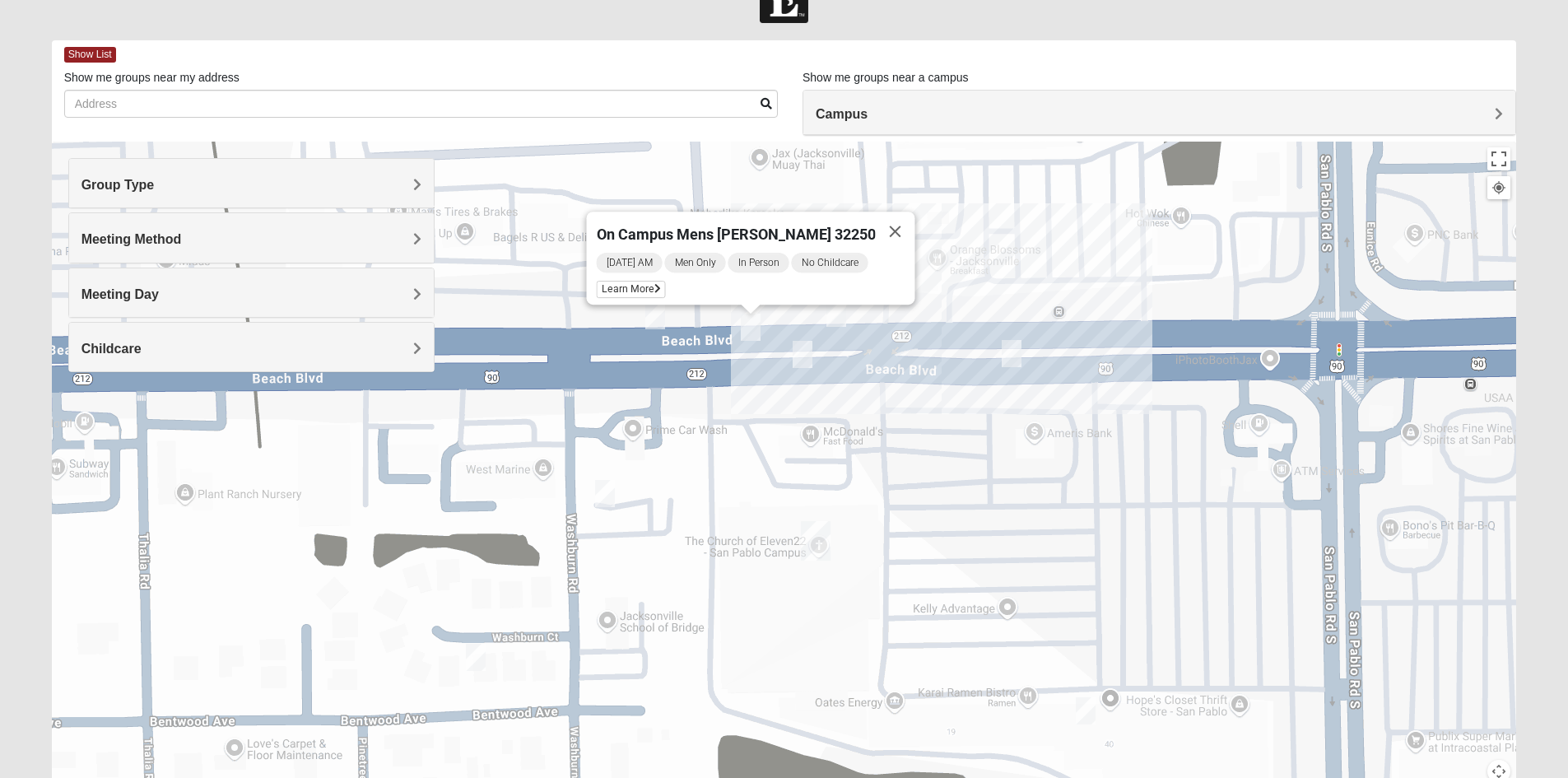
click at [802, 352] on img "On Campus Mens Keller 32250" at bounding box center [802, 354] width 20 height 27
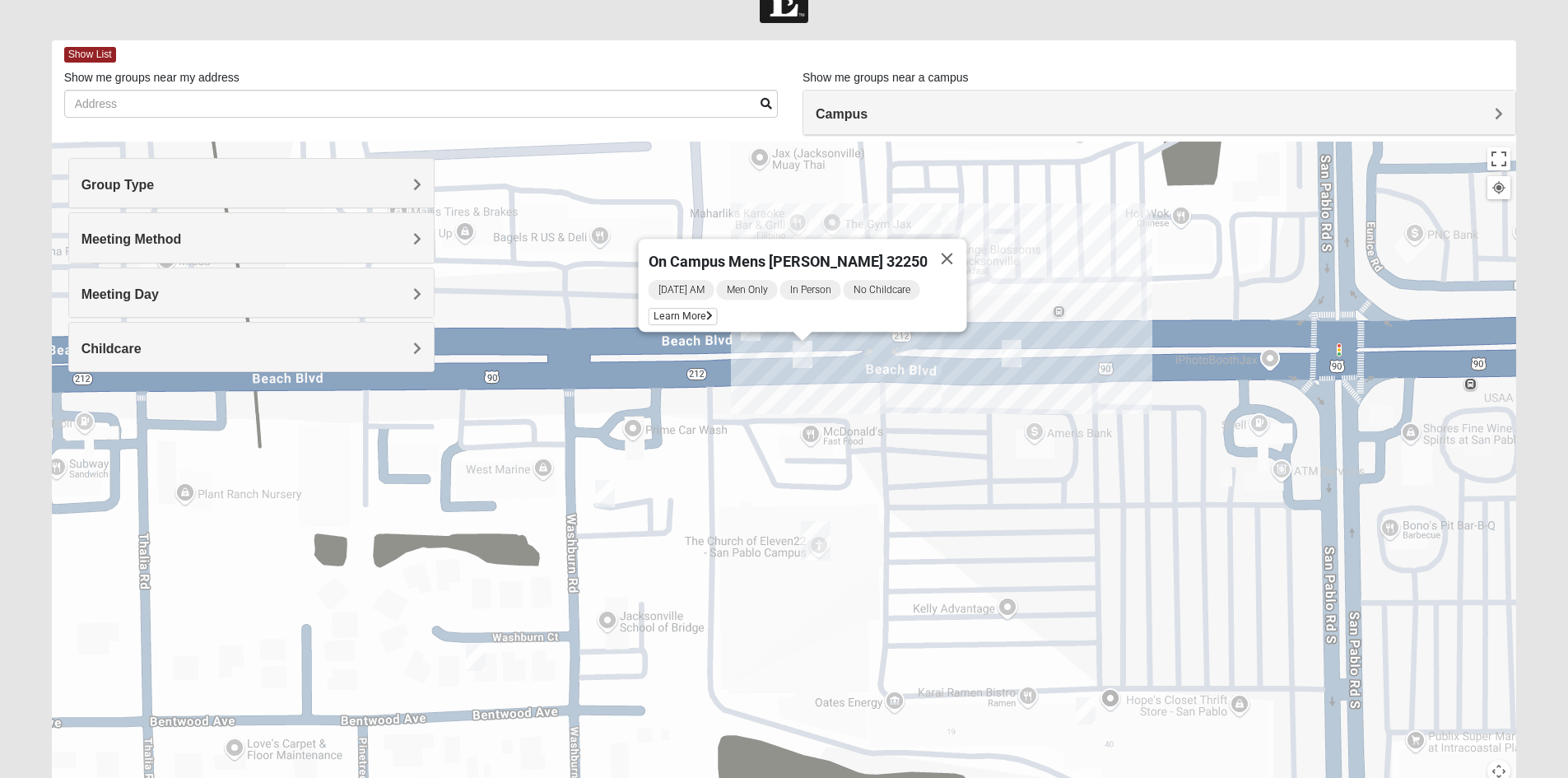
click at [1083, 717] on img "On Campus Mens Starkey 32250" at bounding box center [1086, 710] width 20 height 27
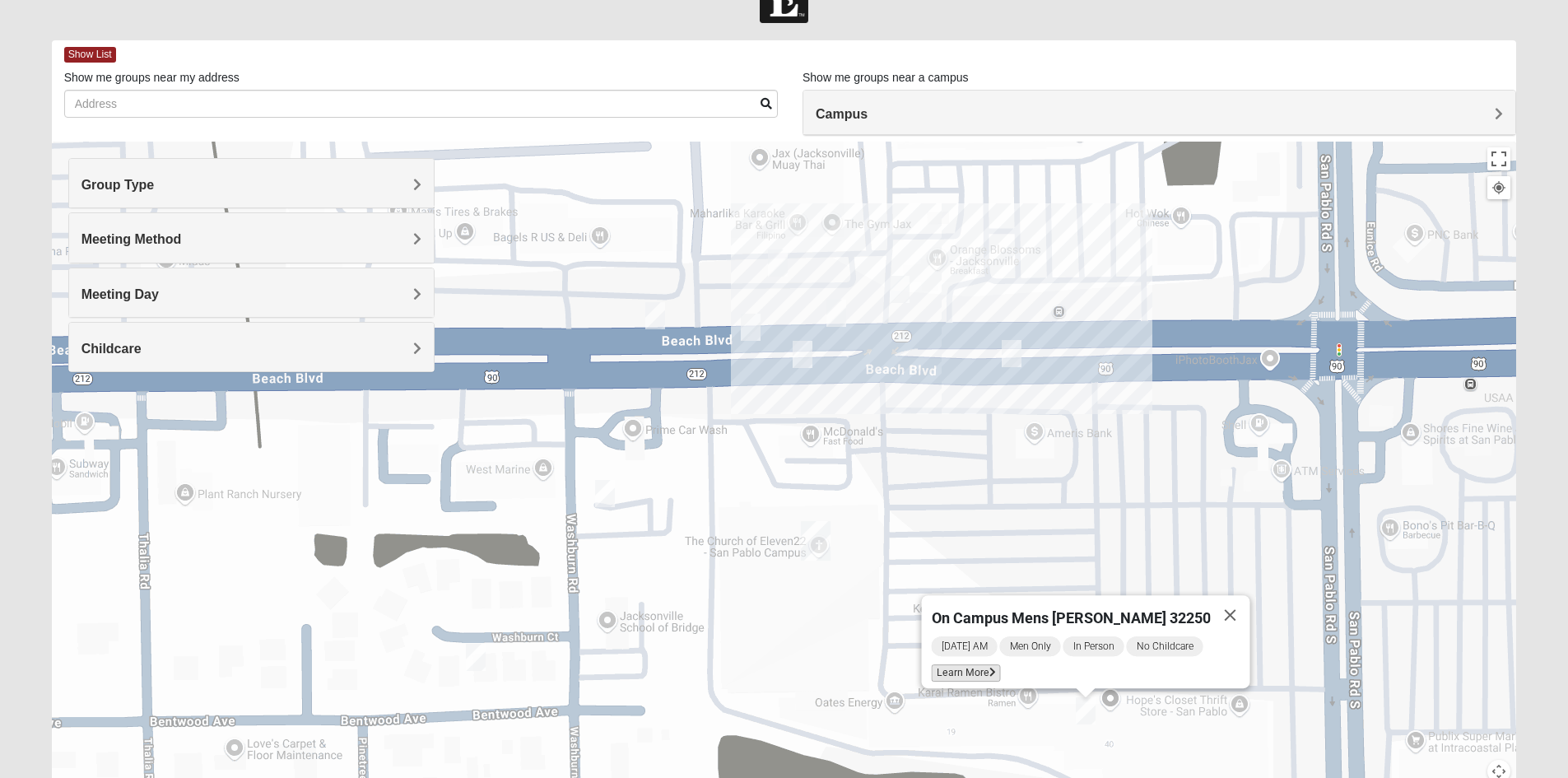
click at [987, 664] on span "Learn More" at bounding box center [965, 673] width 69 height 17
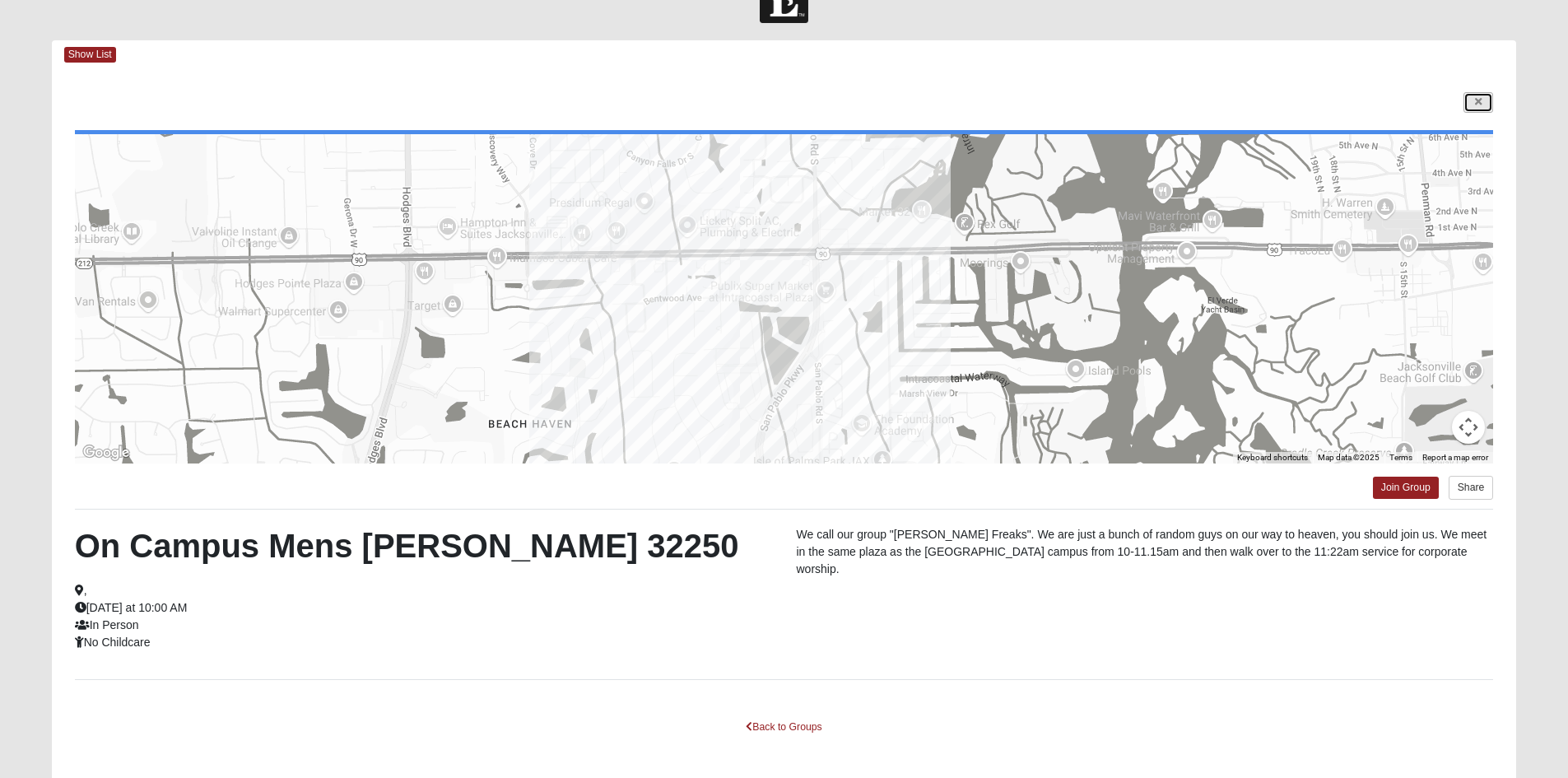
click at [1476, 107] on icon at bounding box center [1478, 102] width 7 height 10
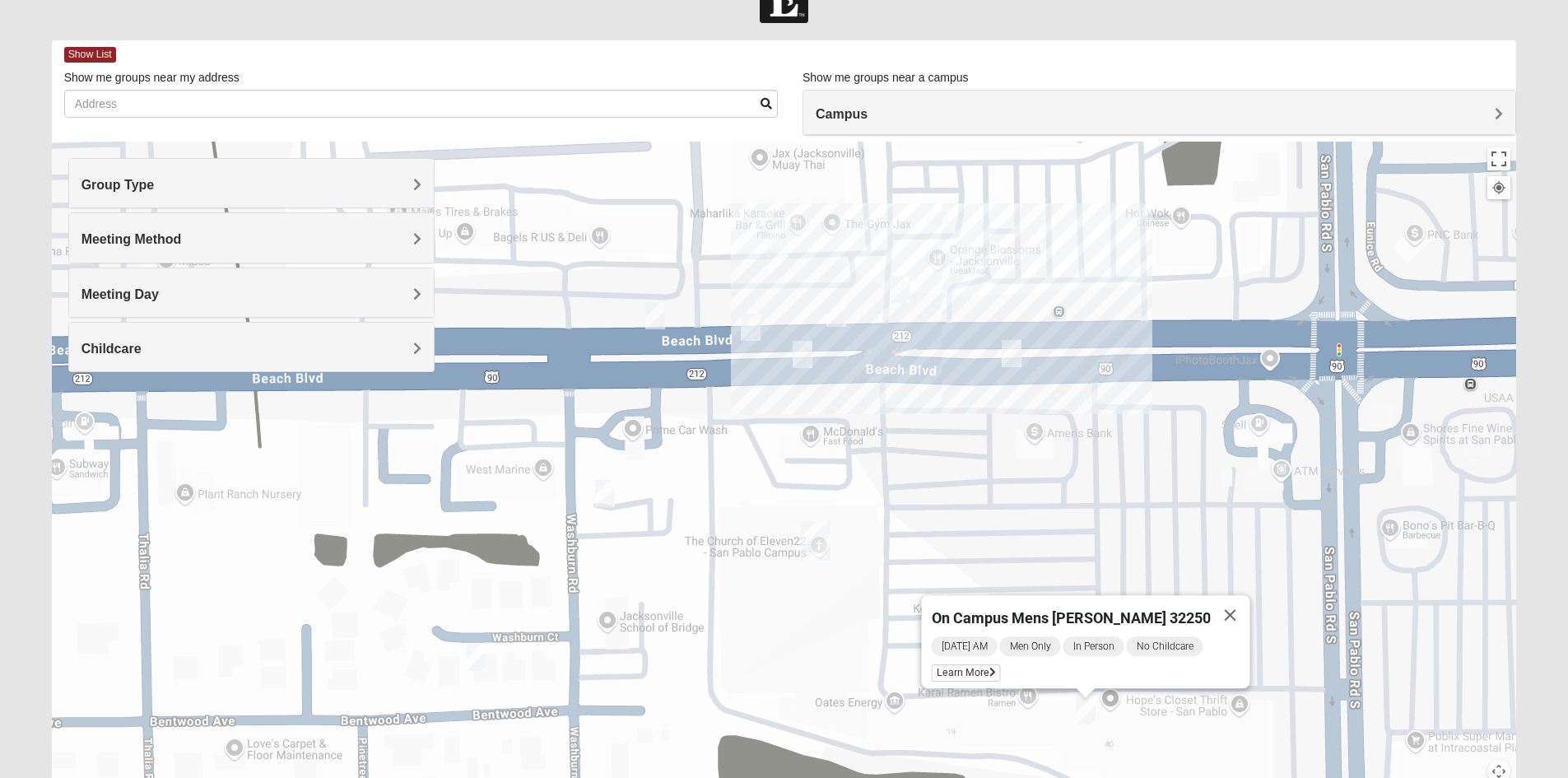
click at [800, 353] on img "On Campus Mens Keller 32250" at bounding box center [802, 354] width 20 height 27
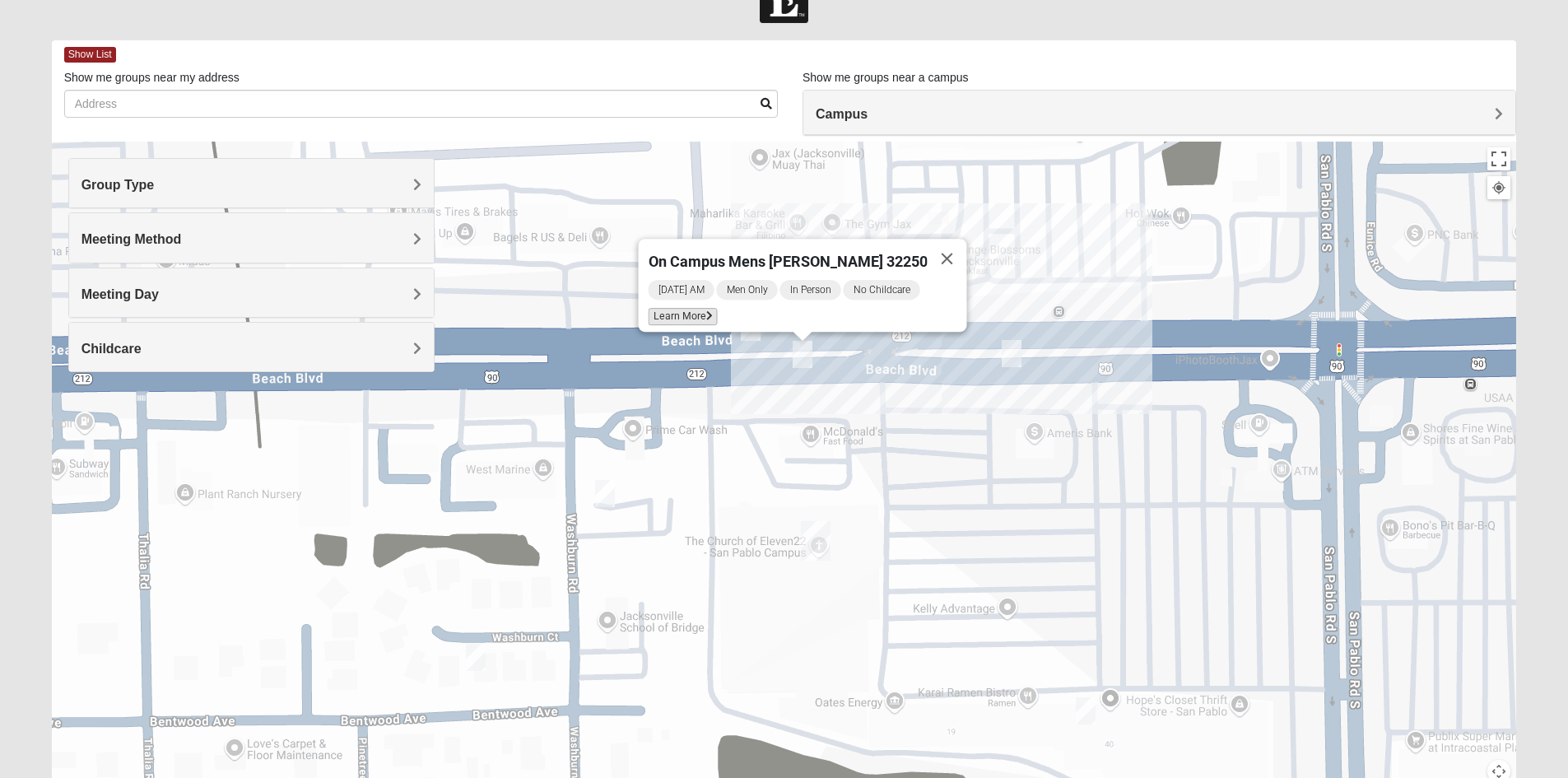
click at [709, 314] on span "Learn More" at bounding box center [682, 316] width 69 height 17
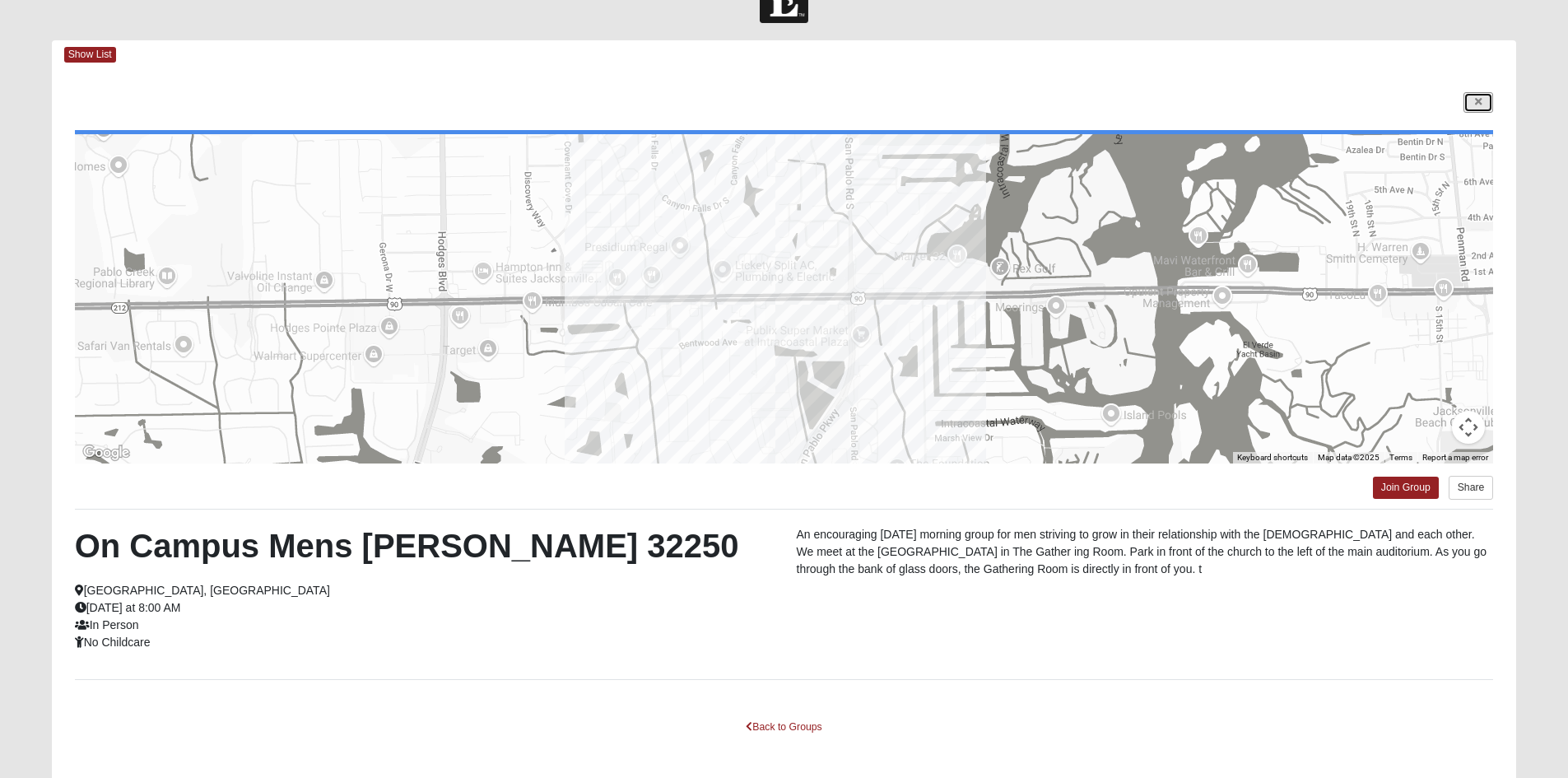
click at [1475, 97] on icon at bounding box center [1478, 102] width 7 height 10
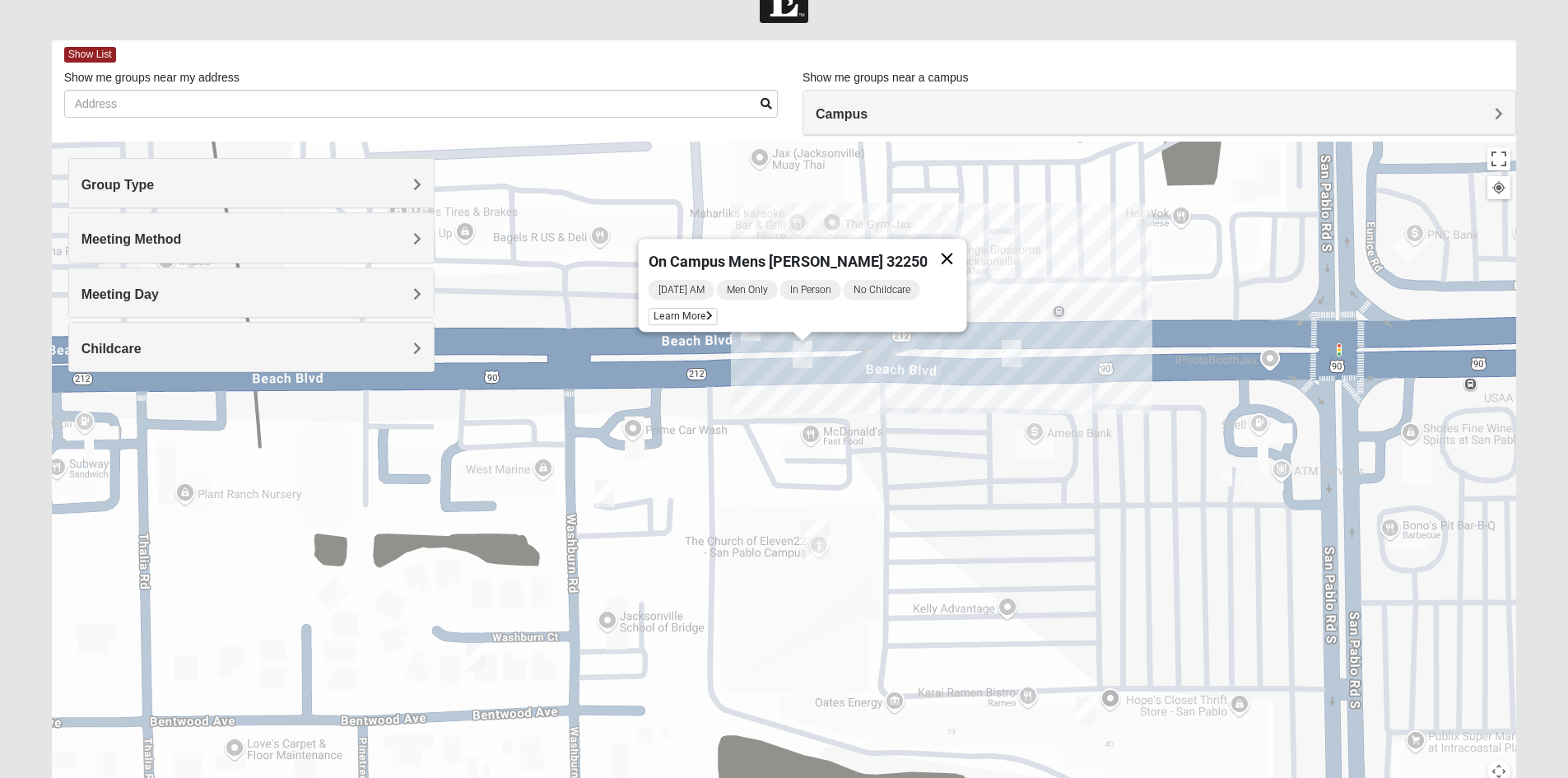
click at [933, 240] on button "Close" at bounding box center [947, 259] width 40 height 40
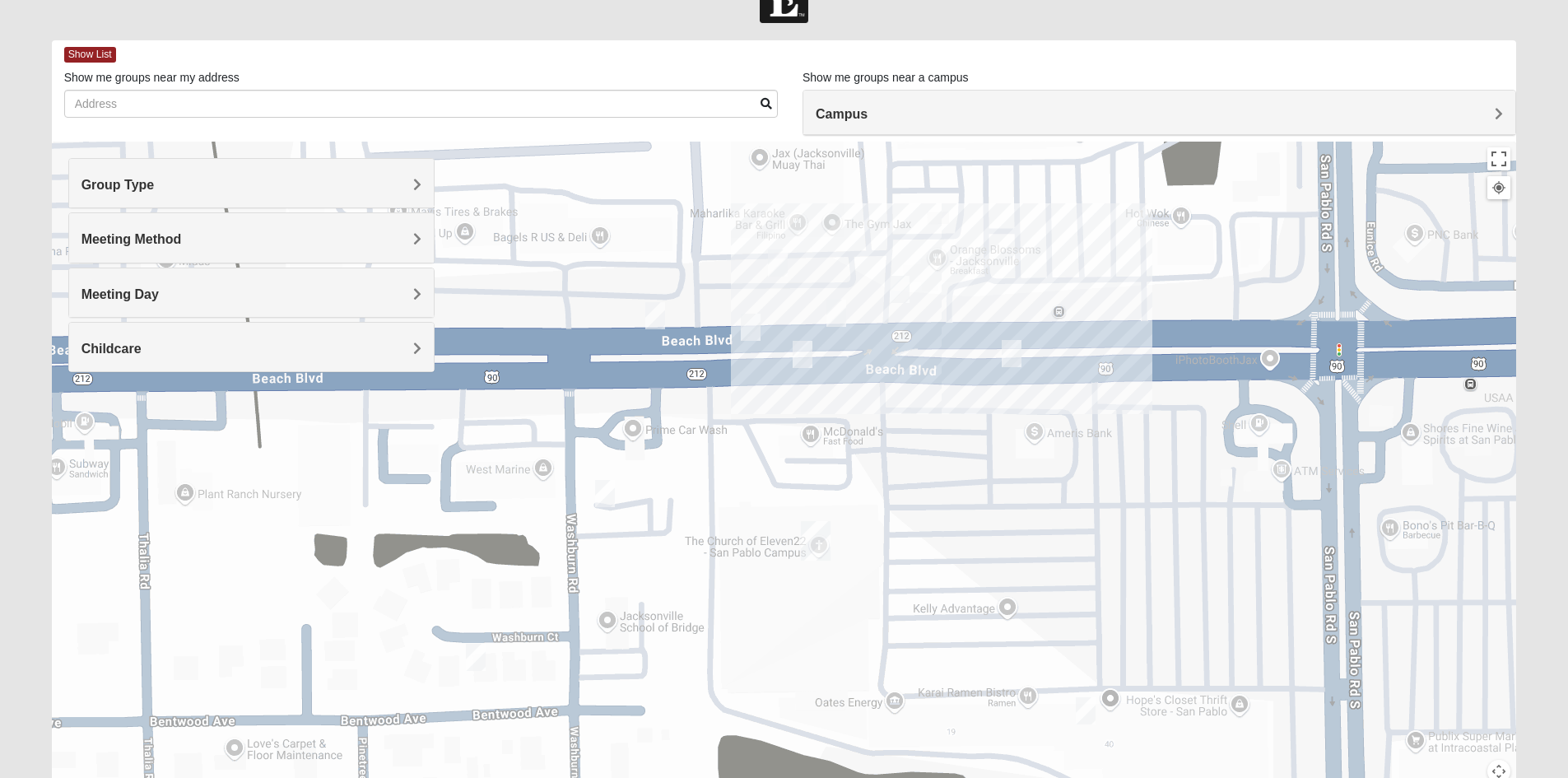
click at [779, 259] on img "On Campus Mens Moya/Pritchett 32250" at bounding box center [778, 263] width 20 height 27
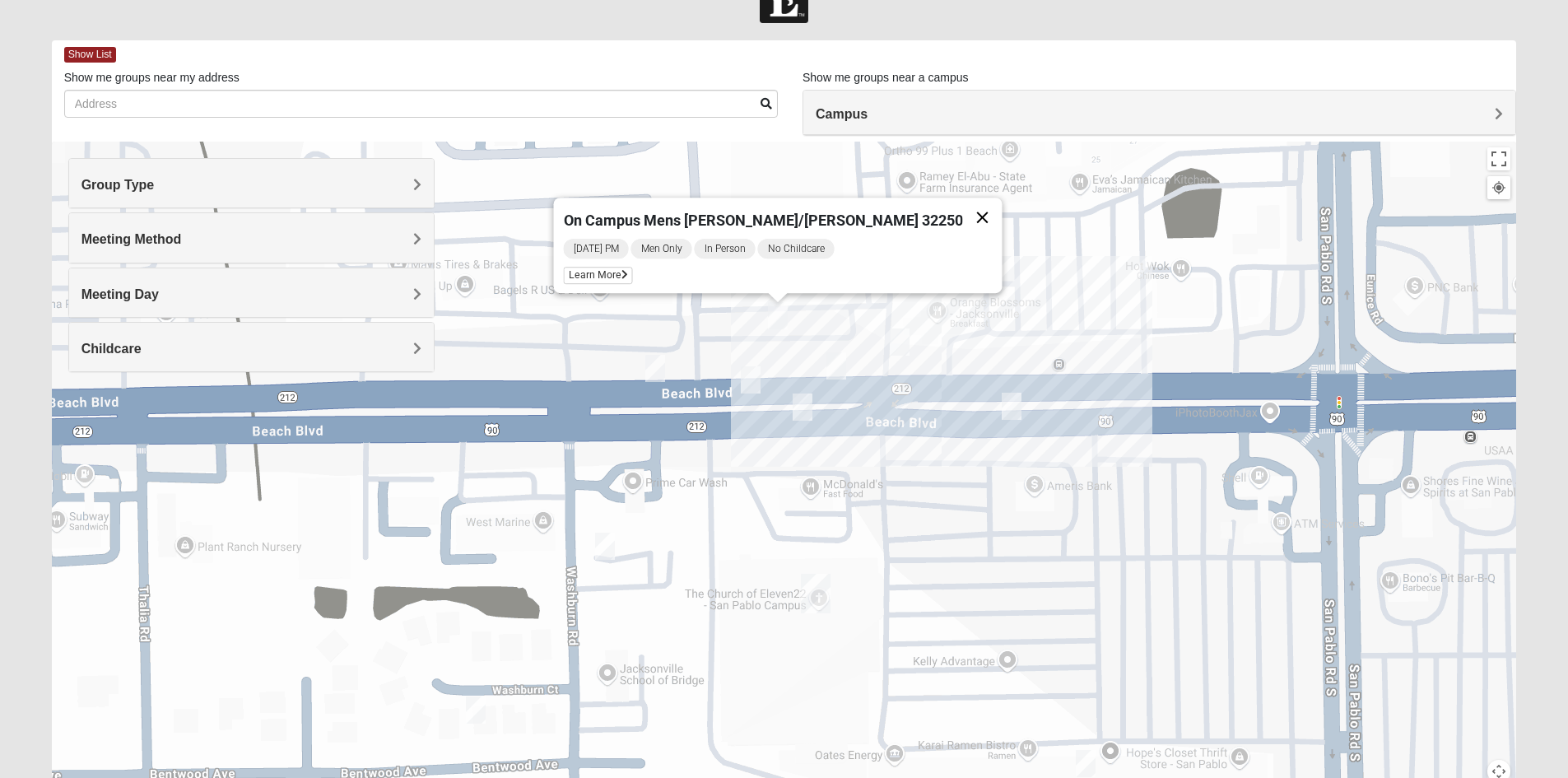
click at [962, 207] on button "Close" at bounding box center [982, 217] width 40 height 40
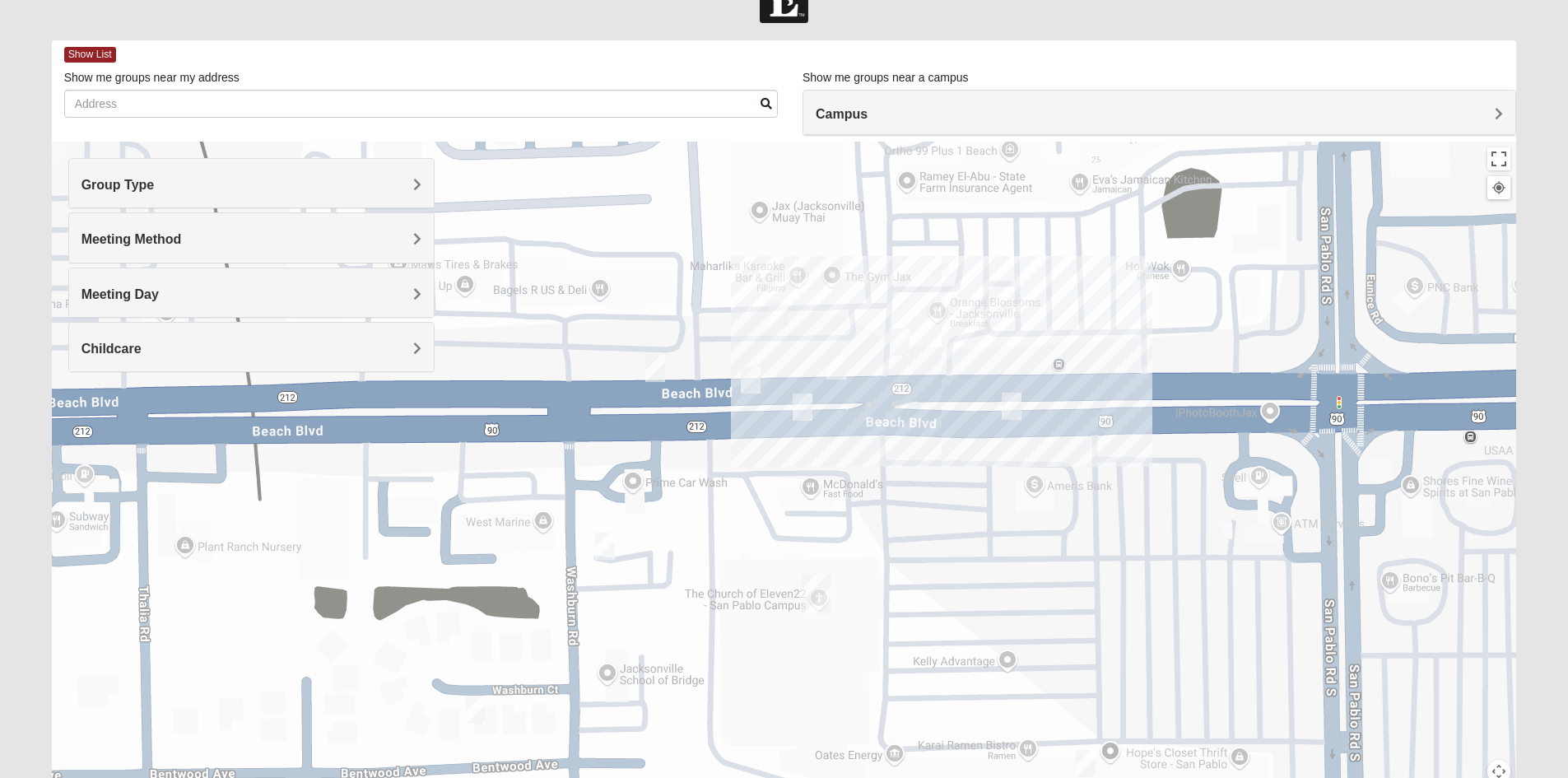
click at [758, 382] on img "On Campus Mens Smith 32250" at bounding box center [751, 379] width 20 height 27
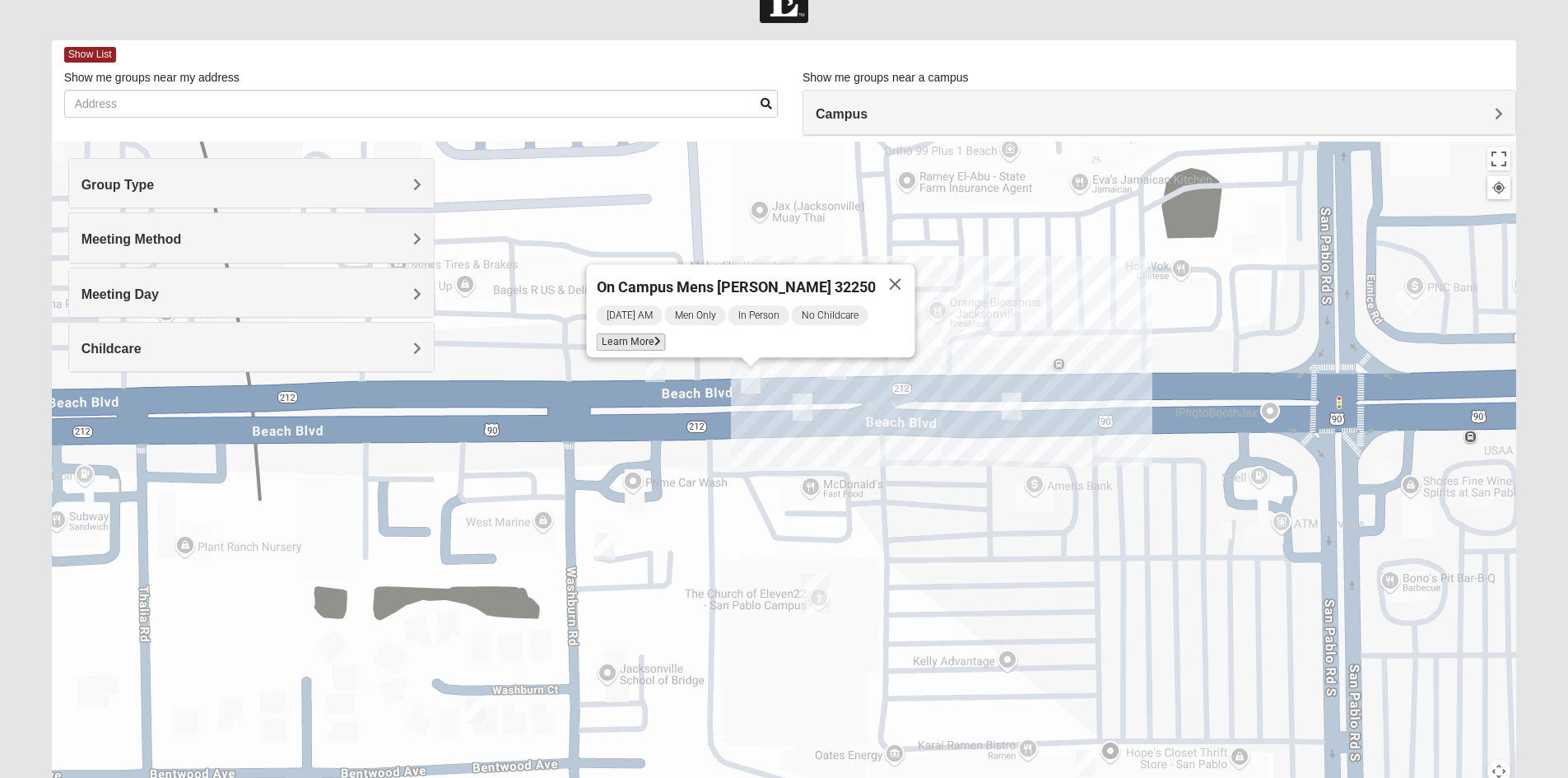
click at [665, 335] on span "Learn More" at bounding box center [630, 342] width 69 height 17
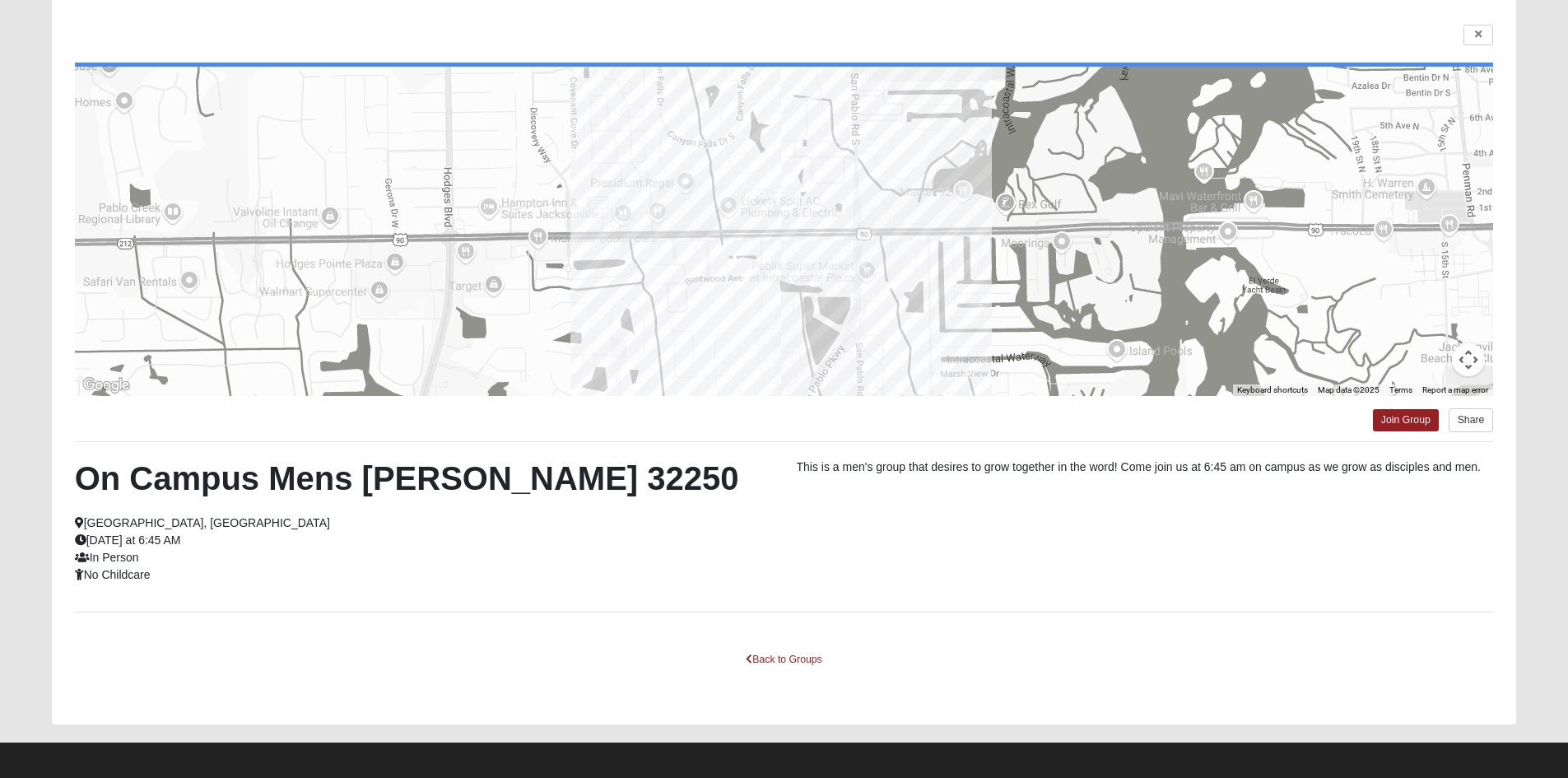
scroll to position [120, 0]
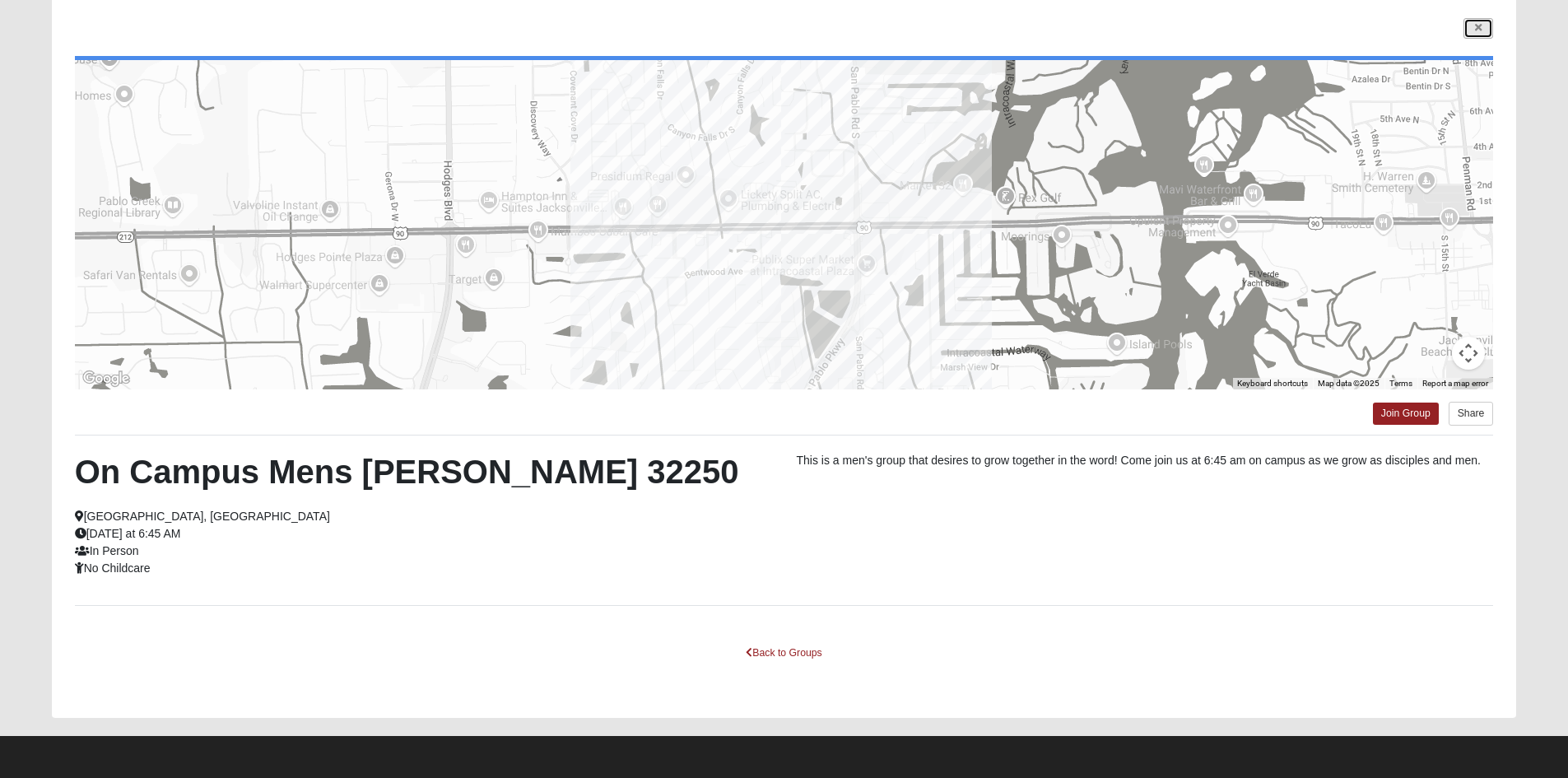
click at [1475, 30] on icon at bounding box center [1478, 28] width 7 height 10
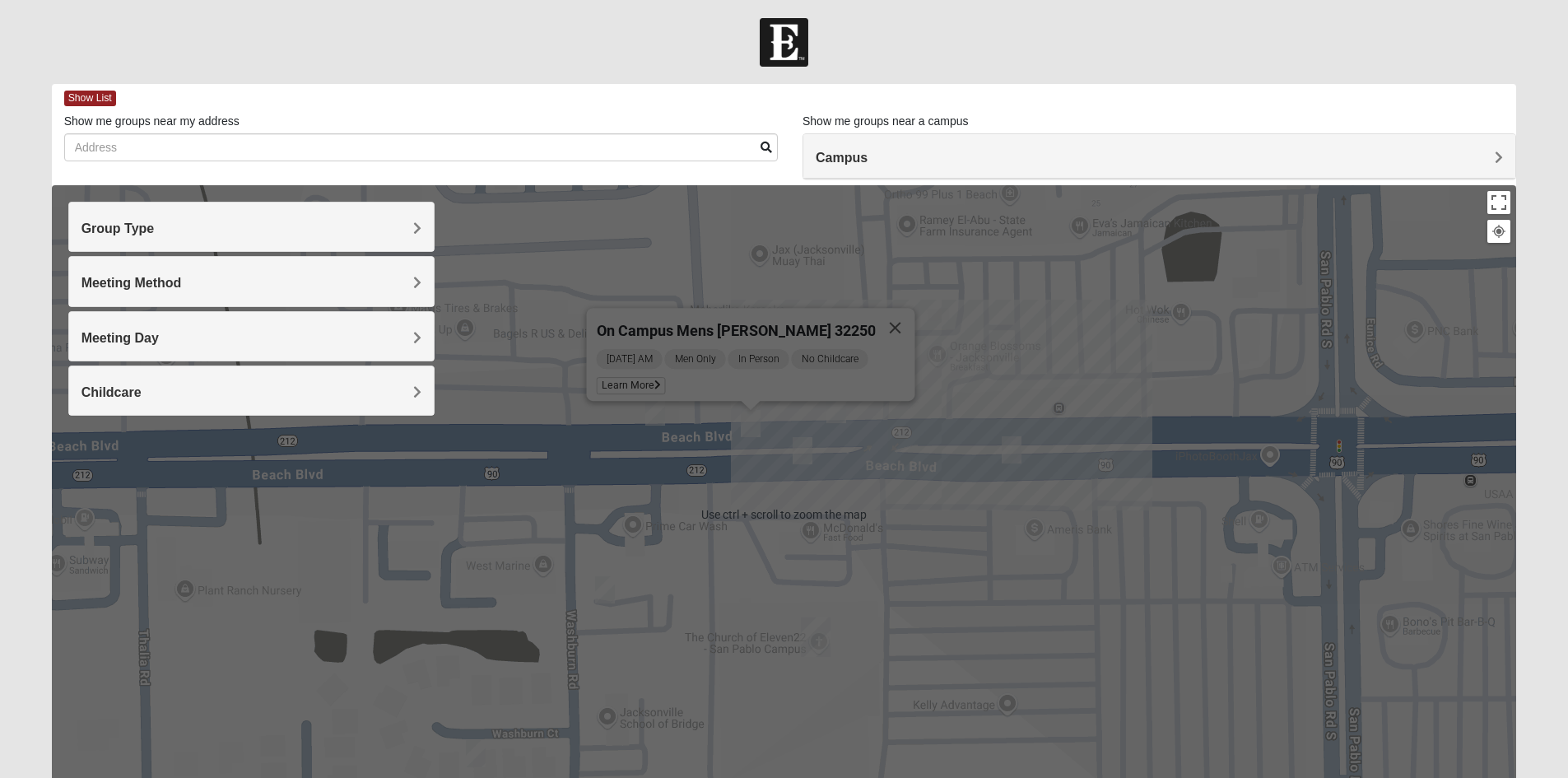
scroll to position [0, 0]
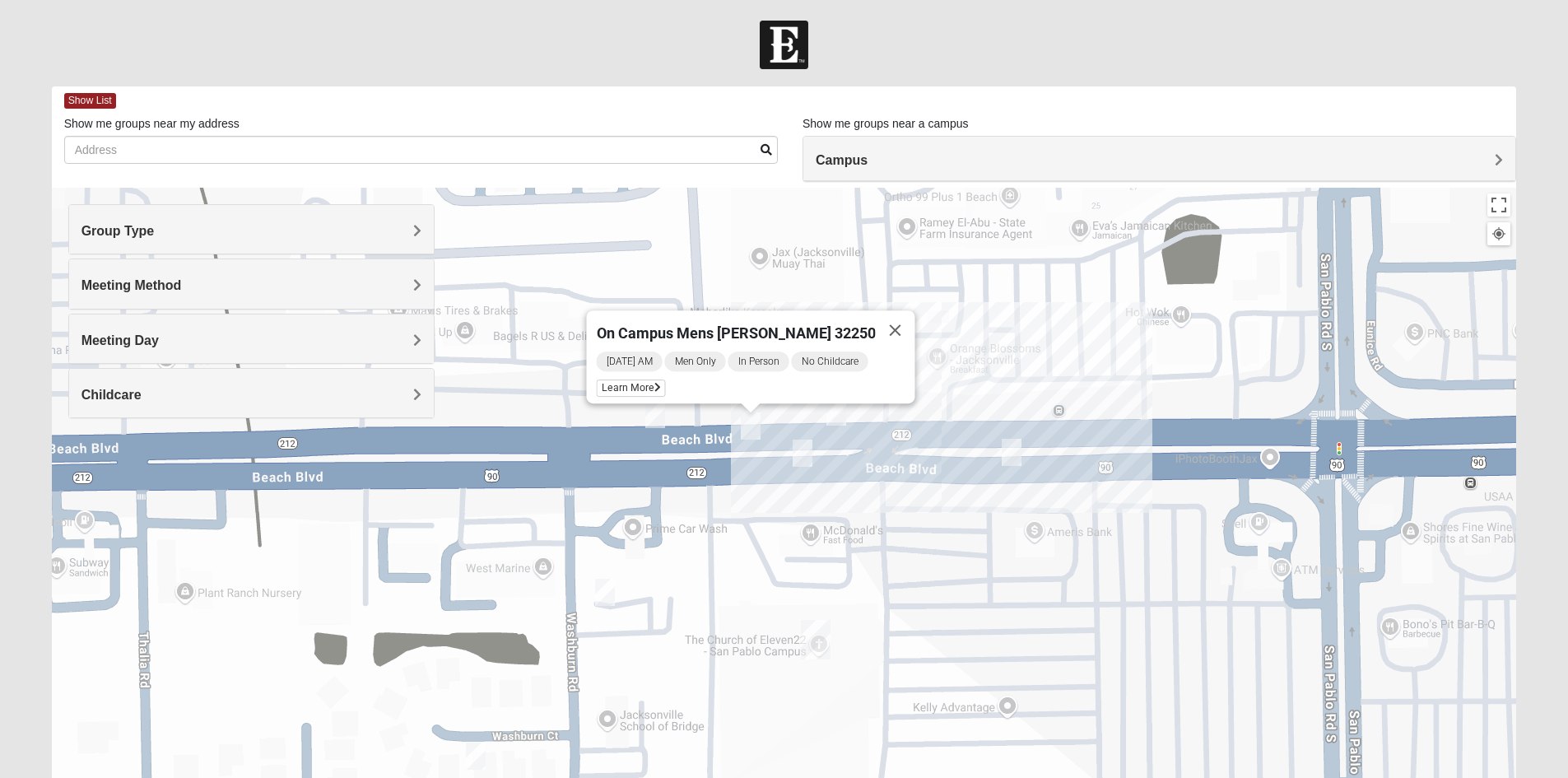
click at [1474, 81] on form "Log In Find A Group Error Show List Loading Groups" at bounding box center [784, 464] width 1568 height 886
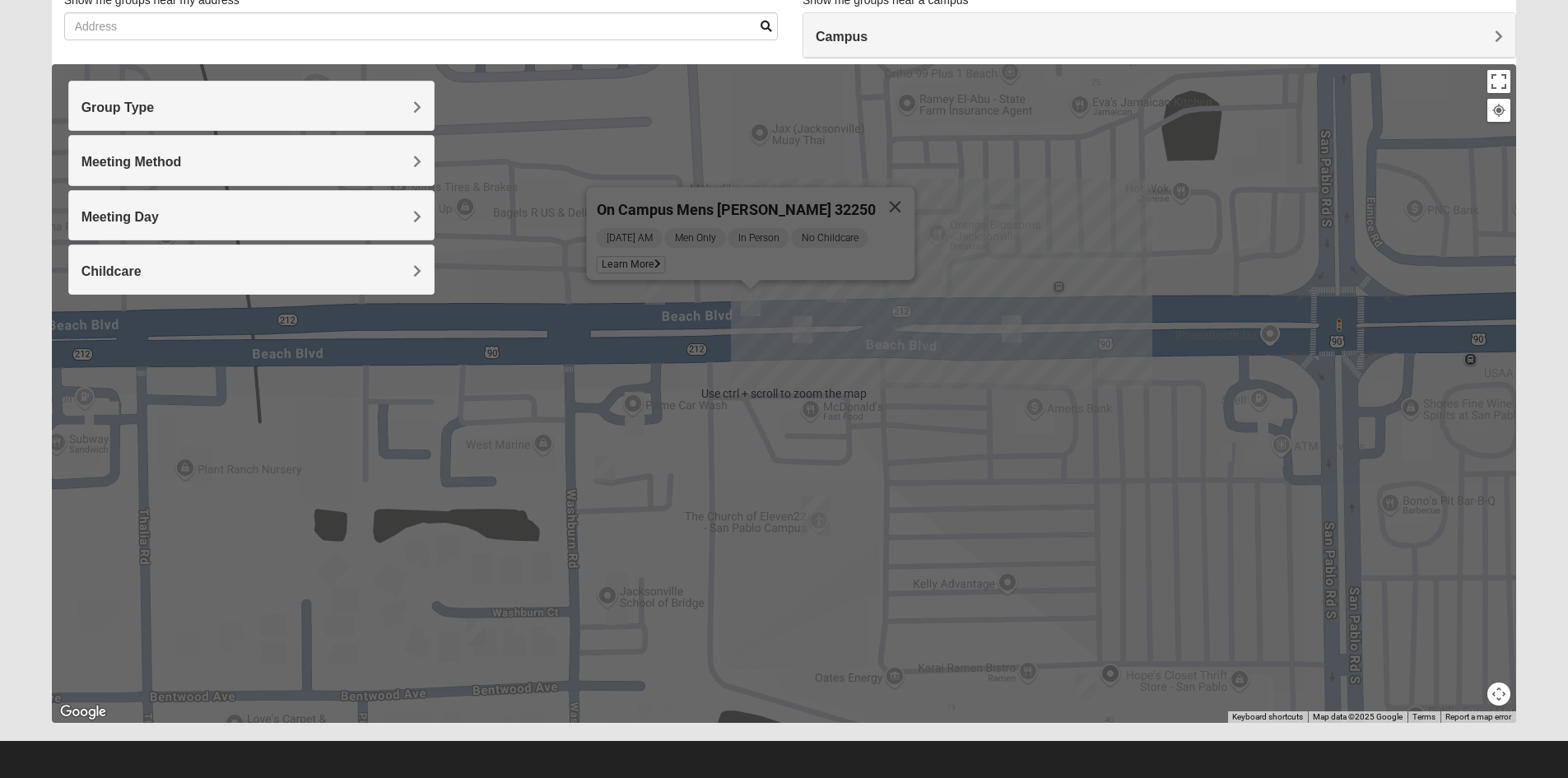
scroll to position [129, 0]
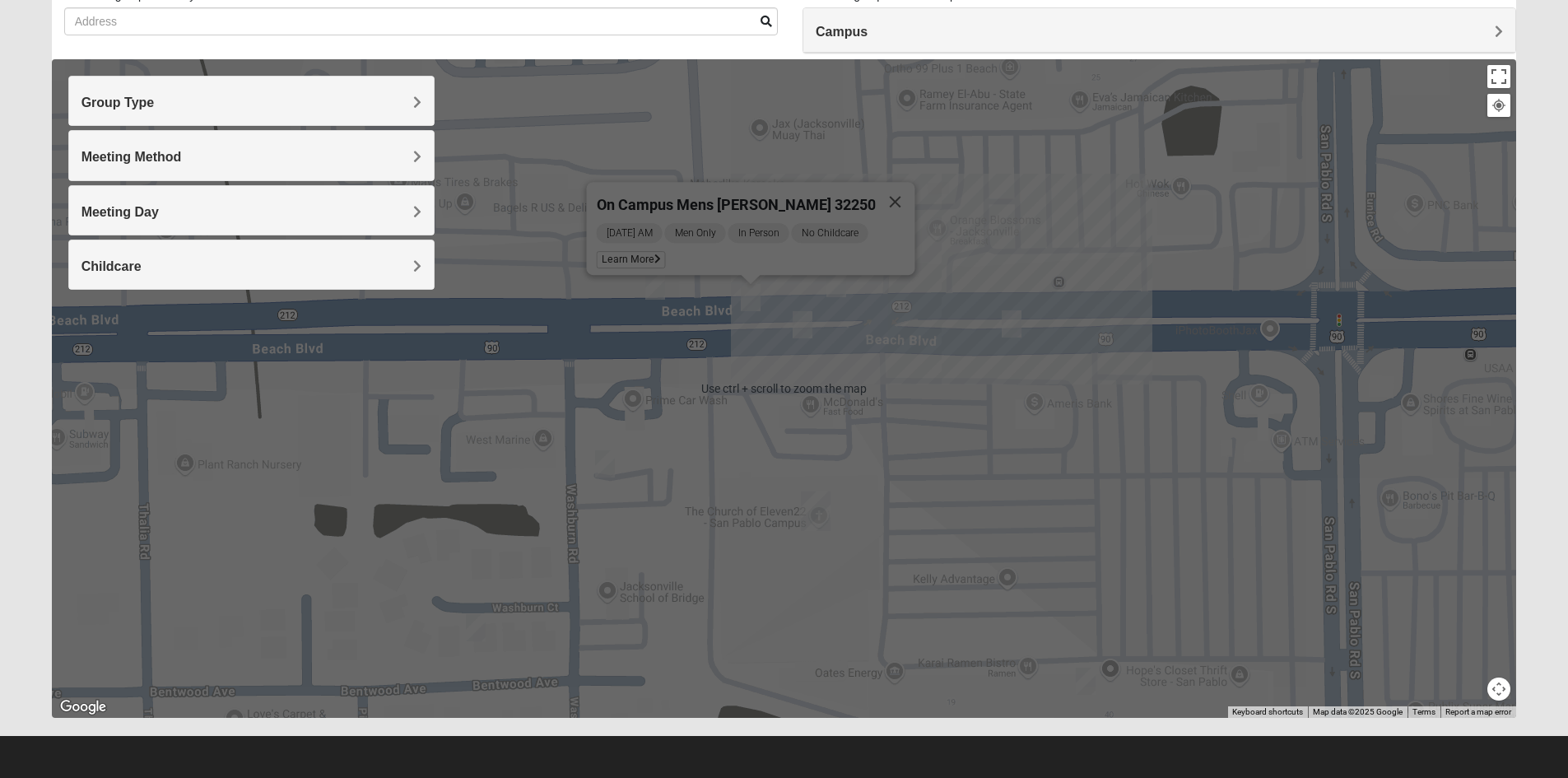
click at [1415, 283] on div "On Campus Mens [PERSON_NAME] 32250 [DATE] AM Men Only In Person No Childcare Le…" at bounding box center [785, 388] width 1465 height 659
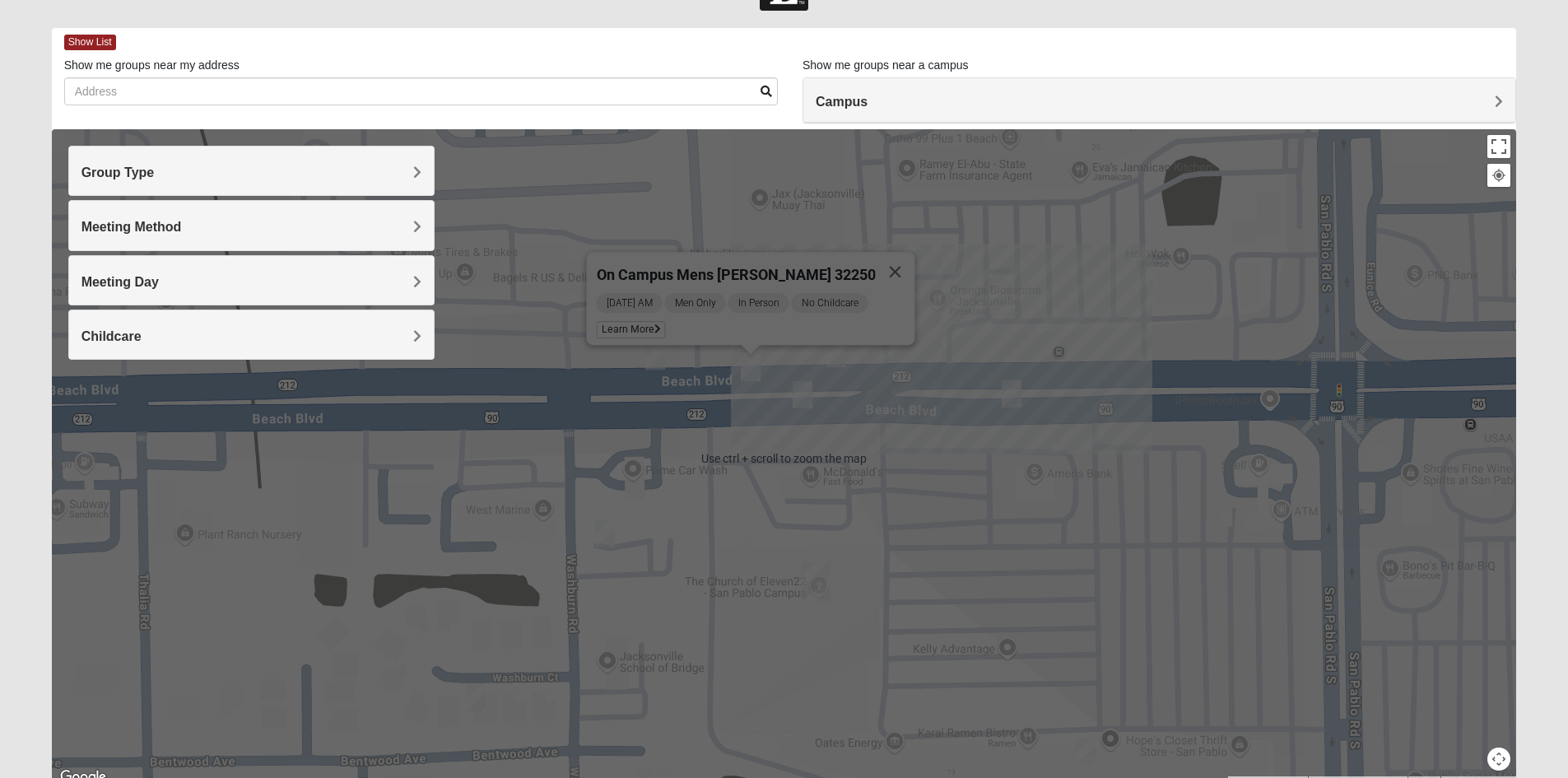
scroll to position [46, 0]
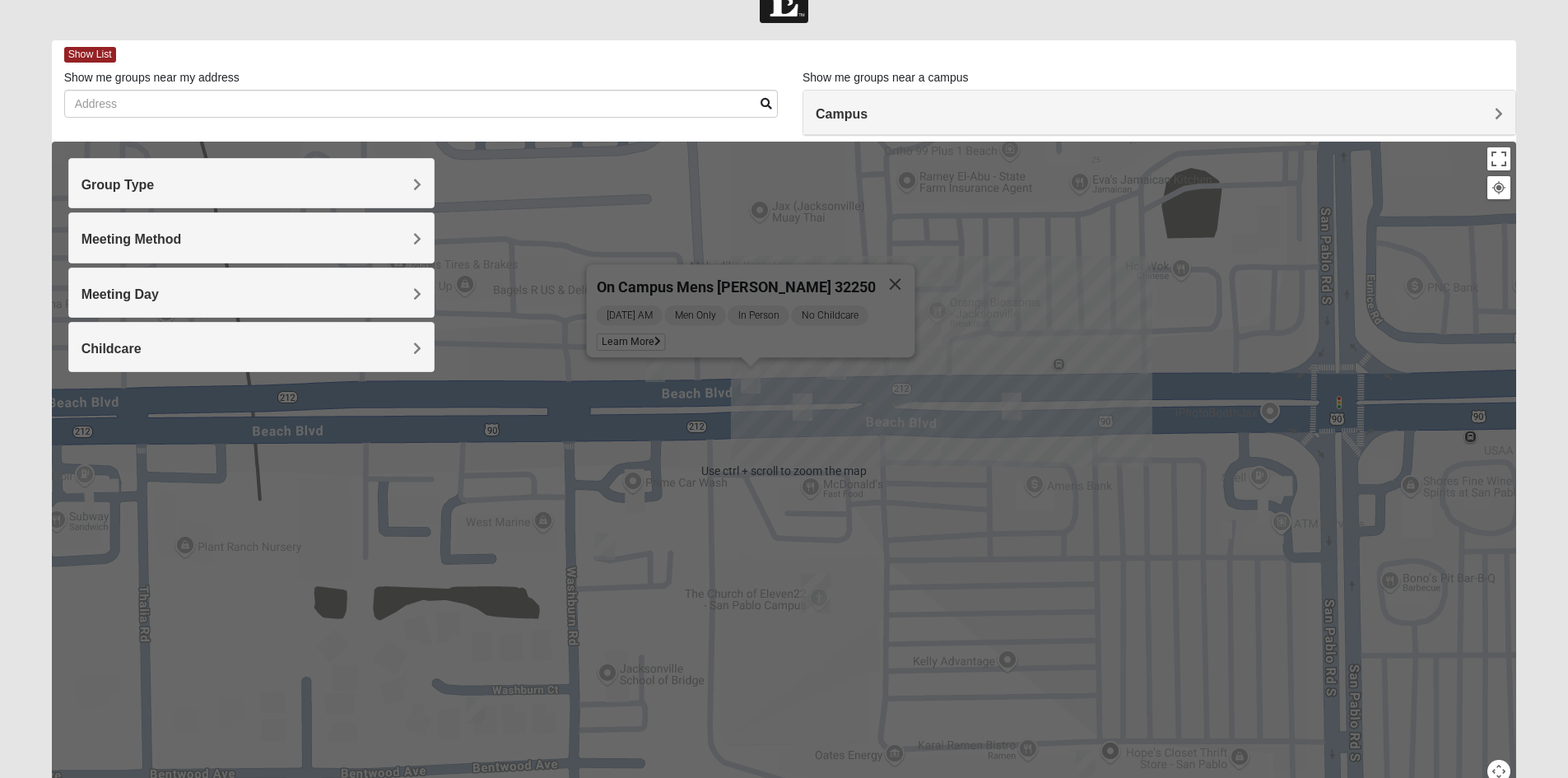
click at [1240, 311] on div "On Campus Mens [PERSON_NAME] 32250 [DATE] AM Men Only In Person No Childcare Le…" at bounding box center [785, 471] width 1465 height 659
click at [886, 190] on div "On Campus Mens [PERSON_NAME] 32250 [DATE] AM Men Only In Person No Childcare Le…" at bounding box center [785, 471] width 1465 height 659
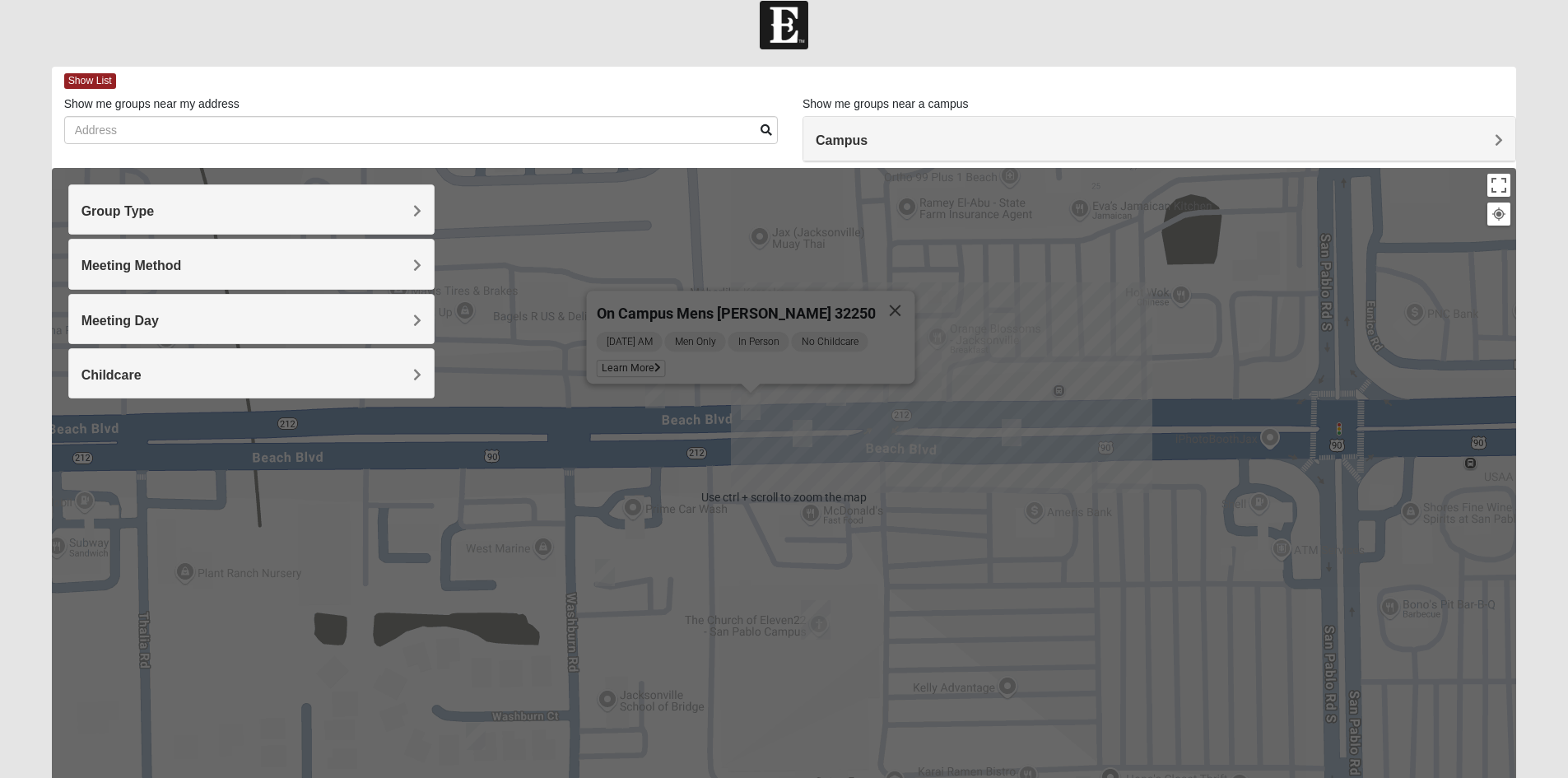
scroll to position [0, 0]
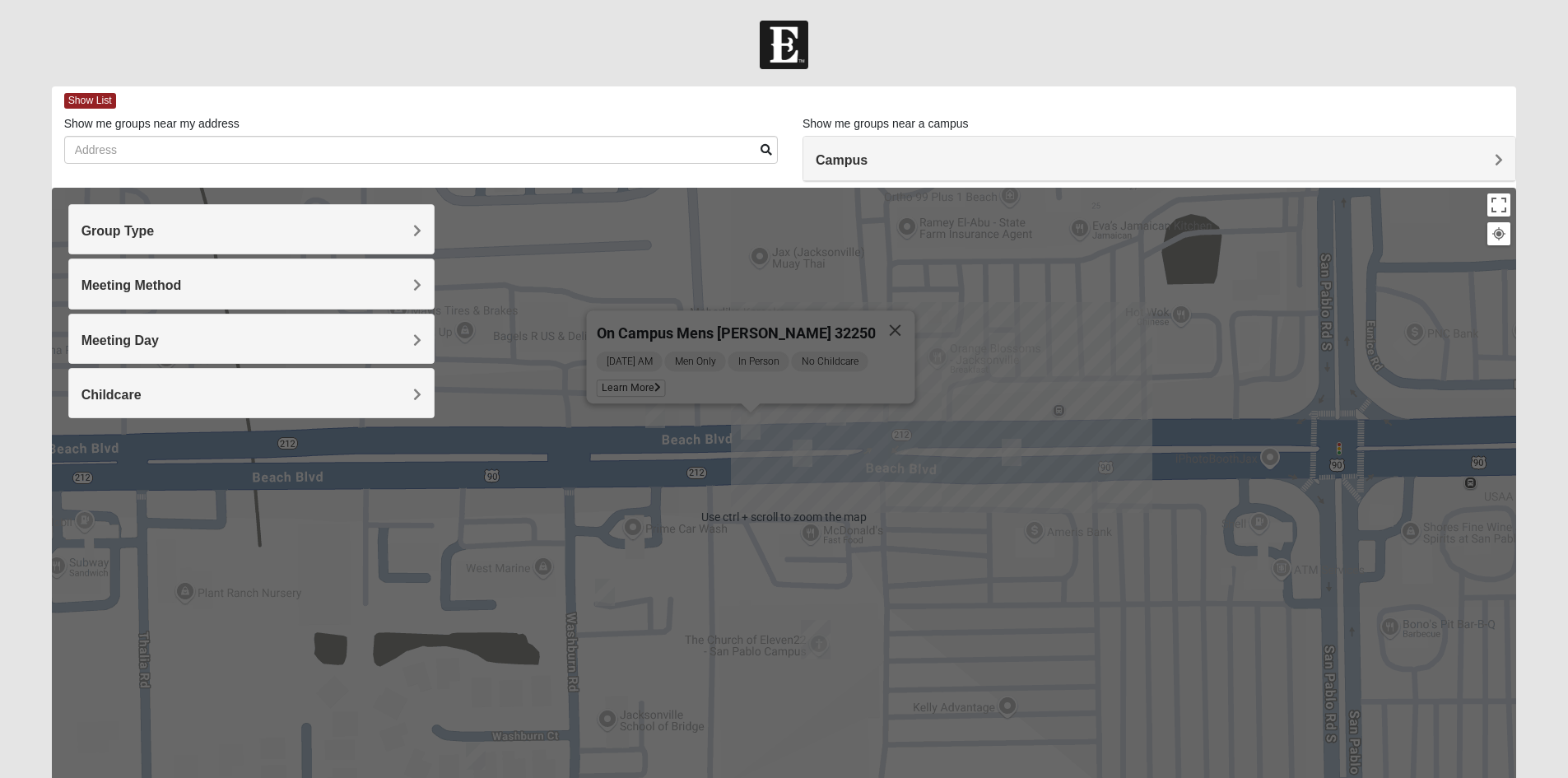
drag, startPoint x: 1448, startPoint y: 29, endPoint x: 1507, endPoint y: 24, distance: 59.2
click at [1449, 29] on div at bounding box center [784, 45] width 1568 height 49
